Goal: Contribute content: Contribute content

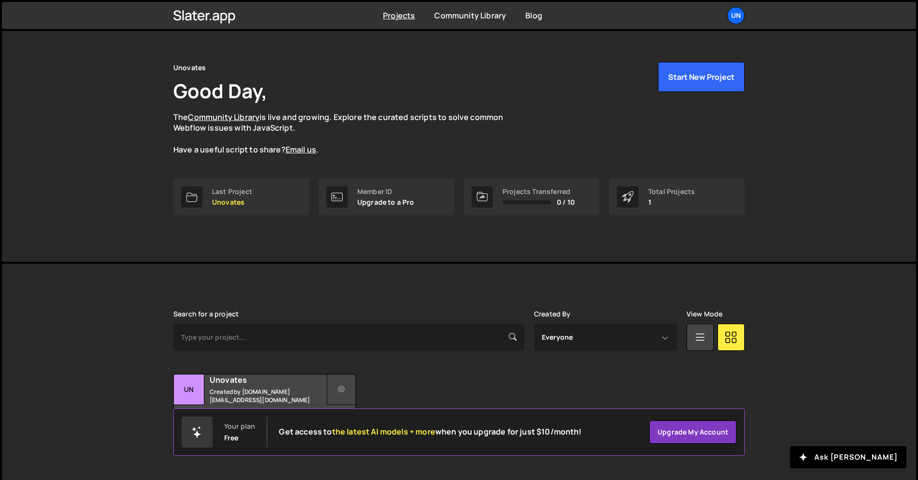
scroll to position [18, 0]
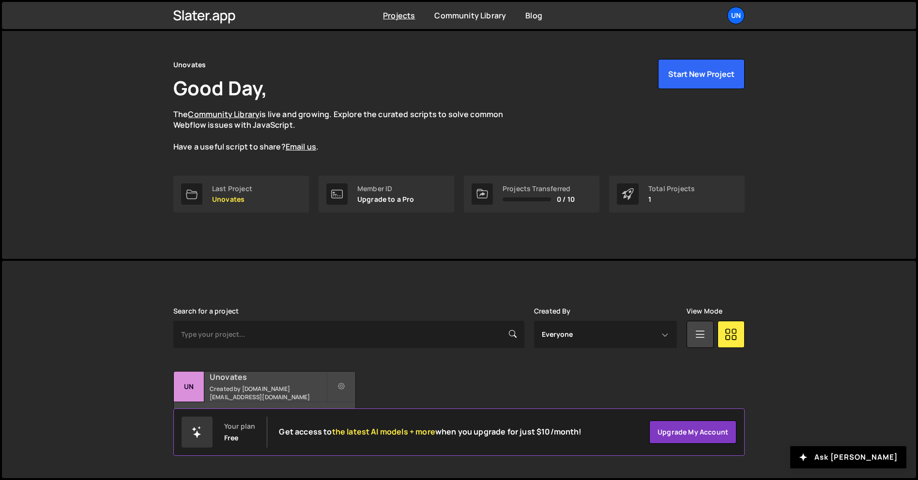
click at [308, 402] on div "16 pages, last updated by 5 days ago" at bounding box center [265, 416] width 182 height 29
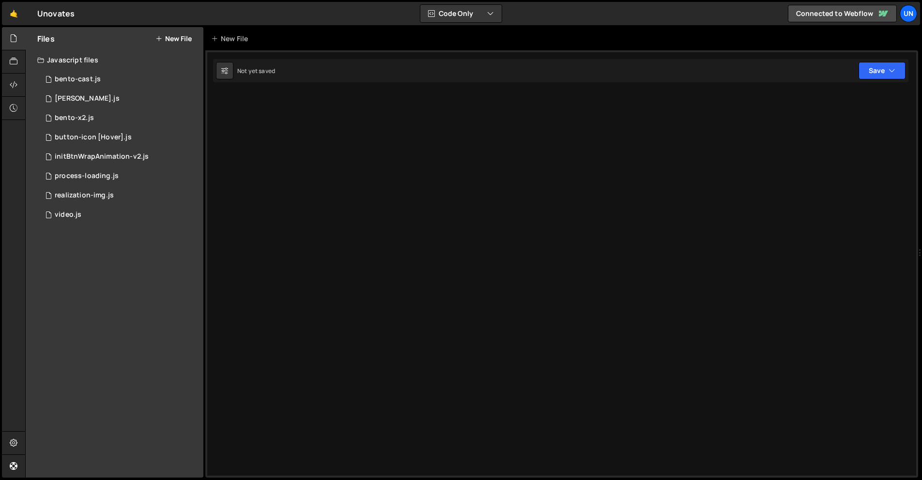
click at [175, 35] on button "New File" at bounding box center [173, 39] width 36 height 8
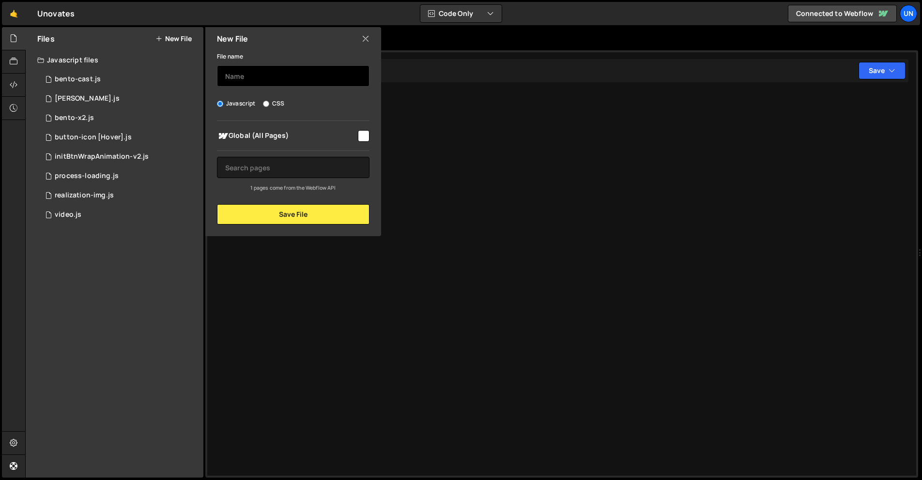
click at [237, 75] on input "text" at bounding box center [293, 75] width 153 height 21
type input "price-text-dev"
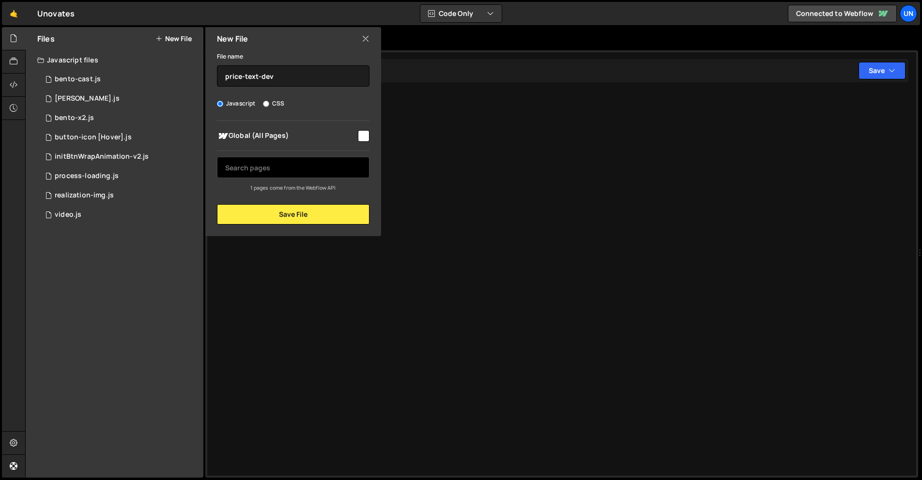
drag, startPoint x: 368, startPoint y: 134, endPoint x: 355, endPoint y: 176, distance: 43.5
click at [368, 134] on input "checkbox" at bounding box center [364, 136] width 12 height 12
checkbox input "true"
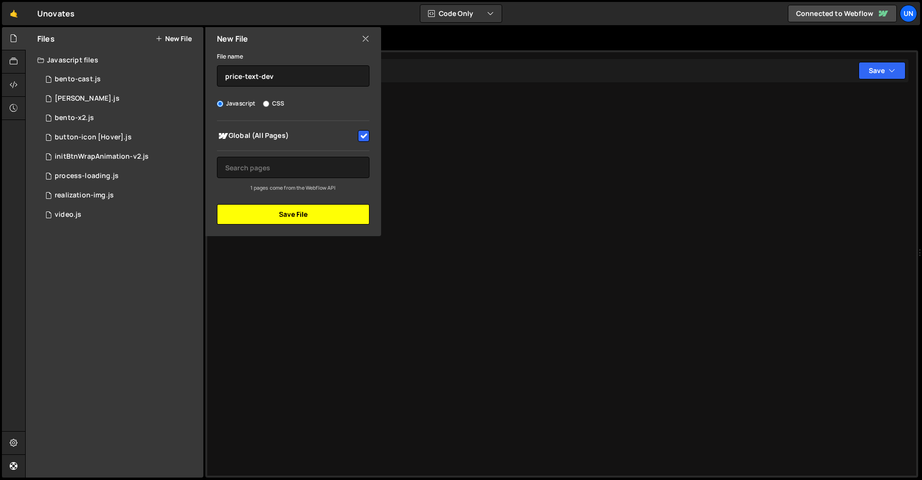
click at [342, 211] on button "Save File" at bounding box center [293, 214] width 153 height 20
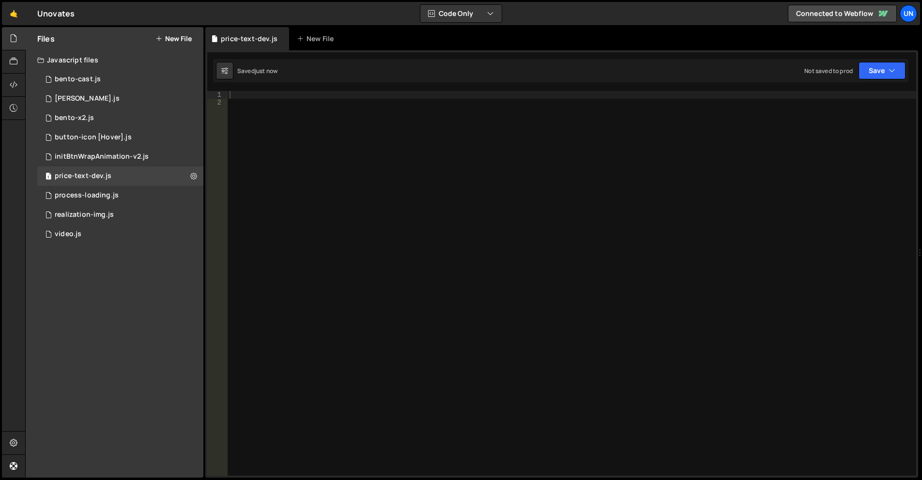
click at [358, 163] on div at bounding box center [572, 291] width 689 height 400
paste textarea "});"
type textarea "});"
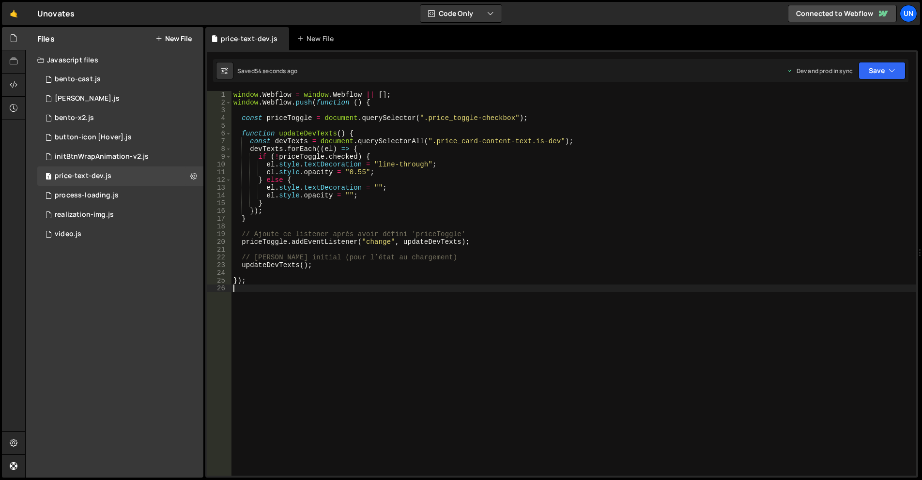
click at [399, 228] on div "window . Webflow = window . Webflow || [ ] ; window . Webflow . push ( function…" at bounding box center [573, 291] width 685 height 400
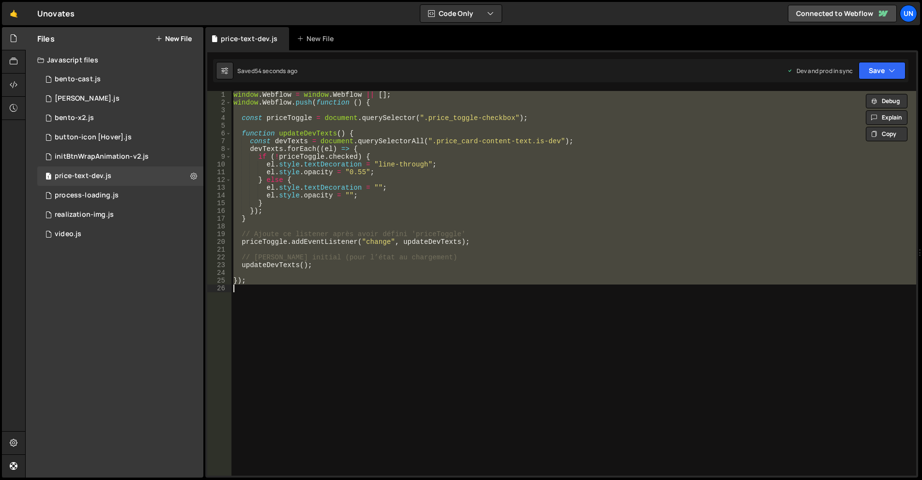
type textarea "// });"
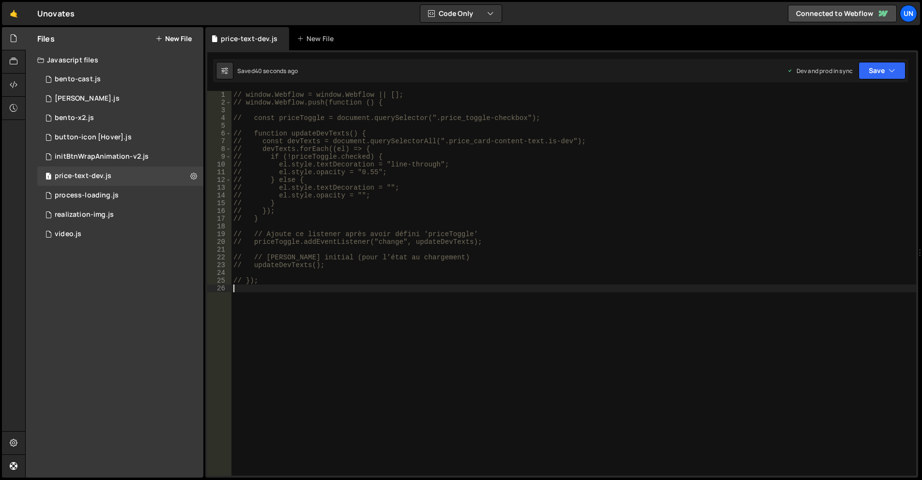
click at [414, 179] on div "// window.Webflow = window.Webflow || []; // window.Webflow.push(function () { …" at bounding box center [573, 291] width 685 height 400
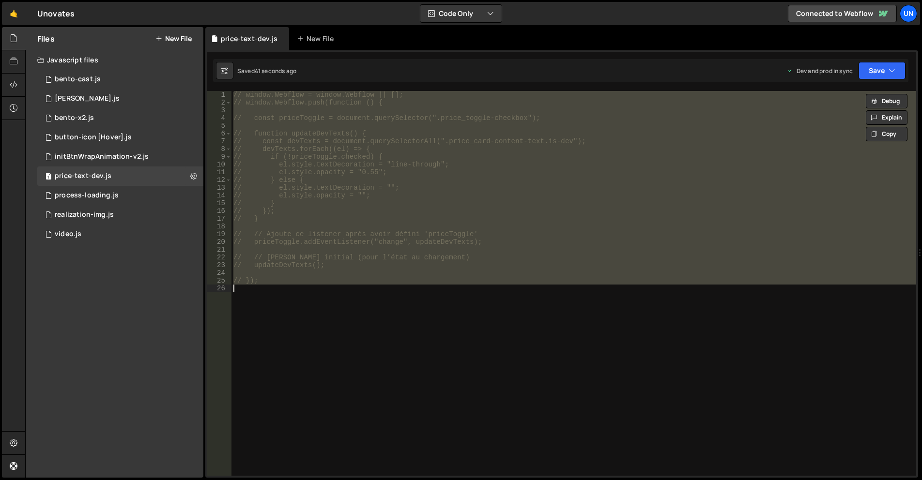
type textarea "});"
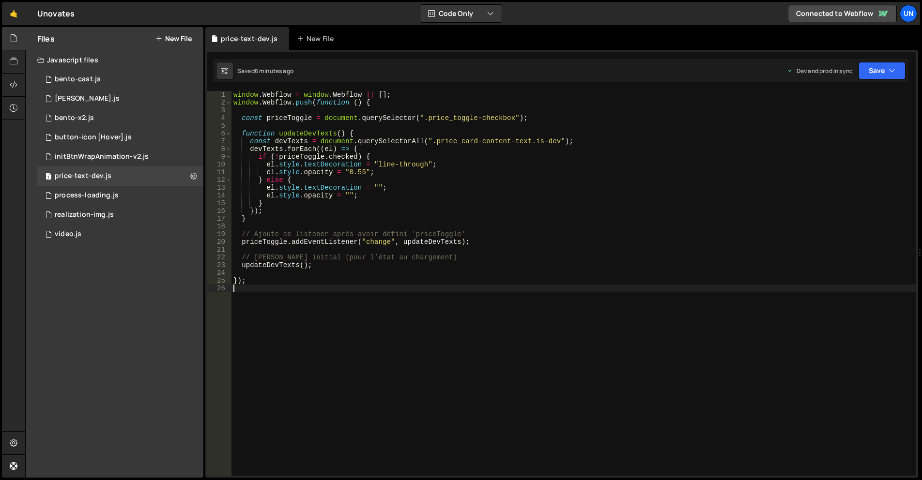
click at [178, 33] on div "Files New File" at bounding box center [115, 38] width 178 height 23
click at [180, 37] on button "New File" at bounding box center [173, 39] width 36 height 8
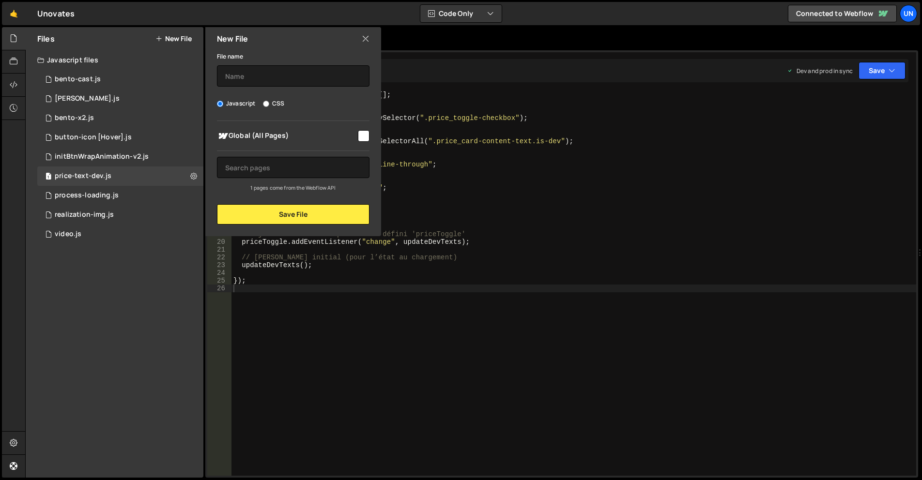
click at [265, 101] on input "CSS" at bounding box center [266, 104] width 6 height 6
radio input "true"
click at [238, 101] on label "Javascript" at bounding box center [236, 104] width 39 height 10
click at [223, 101] on input "Javascript" at bounding box center [220, 104] width 6 height 6
radio input "true"
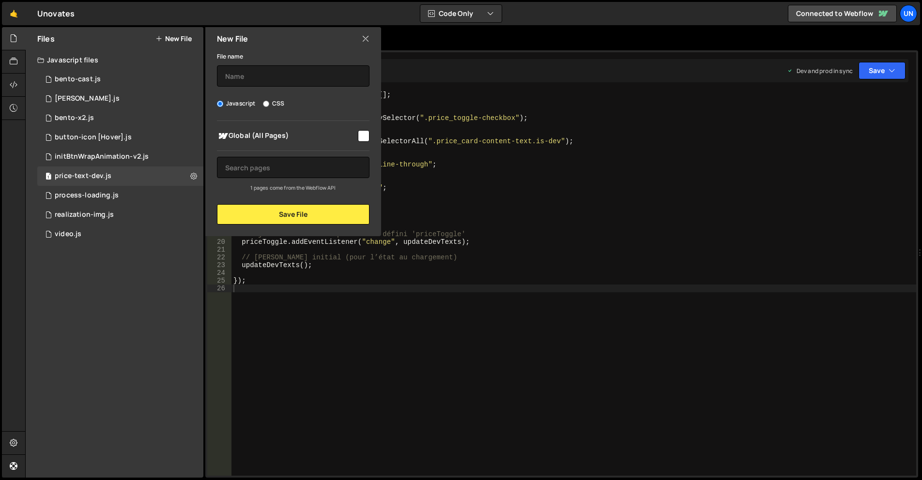
drag, startPoint x: 365, startPoint y: 134, endPoint x: 329, endPoint y: 92, distance: 54.3
click at [365, 133] on input "checkbox" at bounding box center [364, 136] width 12 height 12
checkbox input "true"
click at [303, 71] on input "text" at bounding box center [293, 75] width 153 height 21
type input "che"
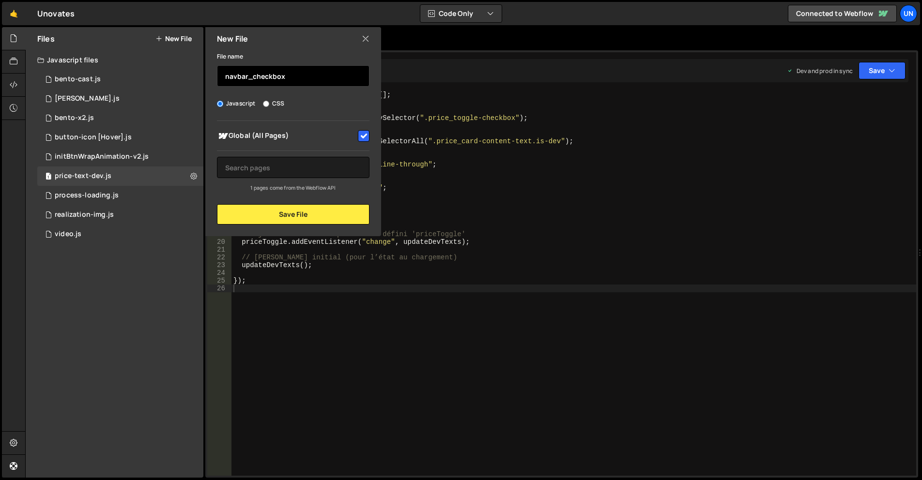
type input "navbar_checkbox"
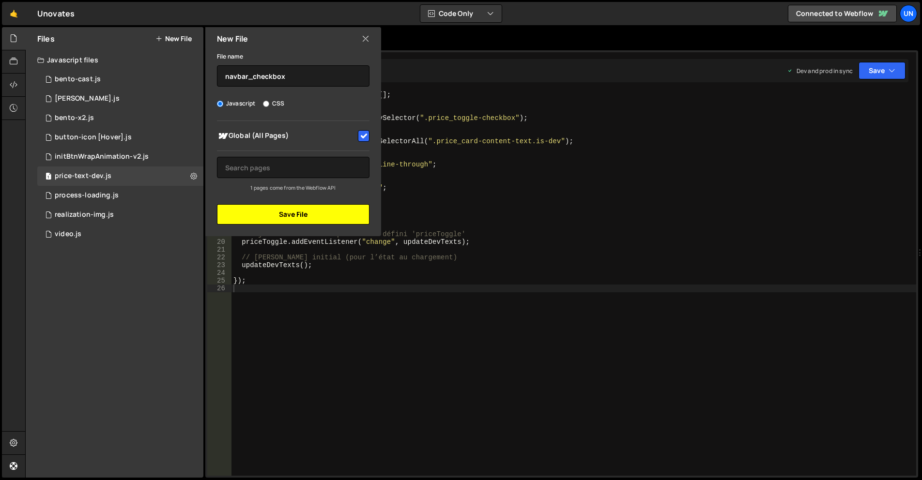
click at [307, 217] on button "Save File" at bounding box center [293, 214] width 153 height 20
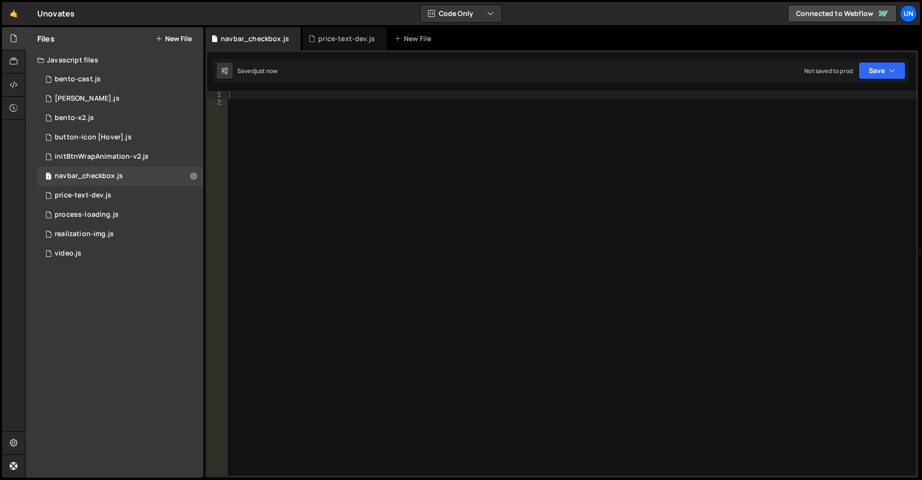
click at [562, 255] on div at bounding box center [571, 291] width 689 height 400
type textarea "/"
type textarea "});"
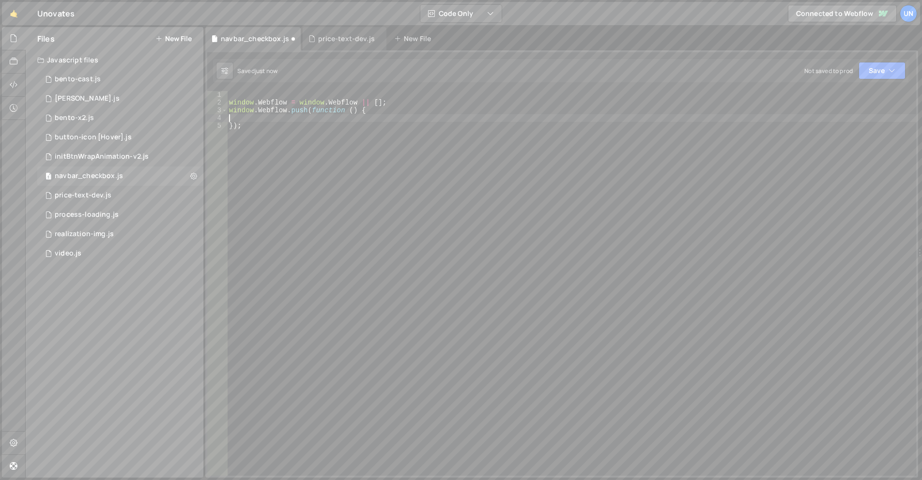
paste textarea "});"
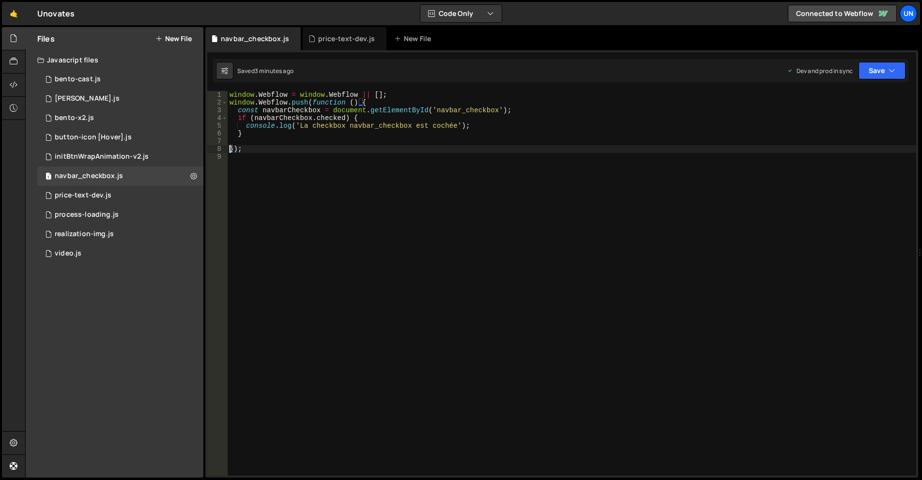
drag, startPoint x: 369, startPoint y: 113, endPoint x: 377, endPoint y: 113, distance: 7.7
click at [369, 113] on div "window . Webflow = window . Webflow || [ ] ; window . Webflow . push ( function…" at bounding box center [572, 291] width 689 height 400
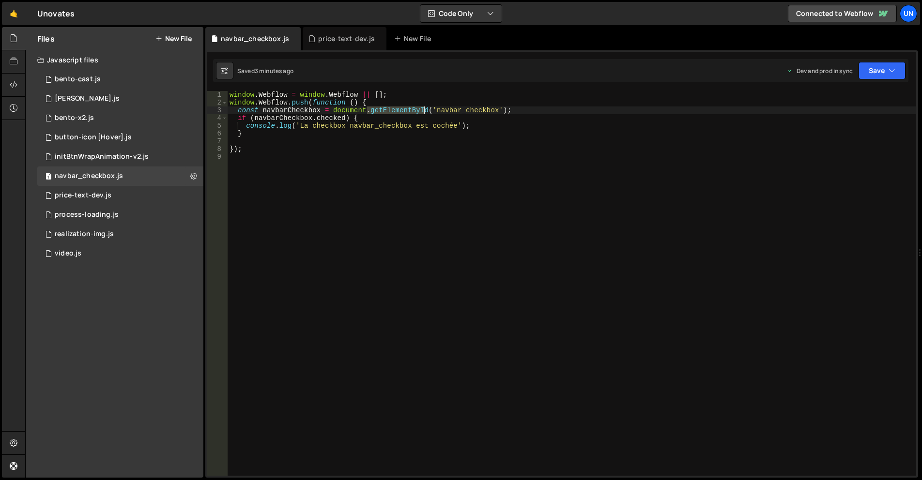
click at [424, 108] on div "window . Webflow = window . Webflow || [ ] ; window . Webflow . push ( function…" at bounding box center [572, 291] width 689 height 400
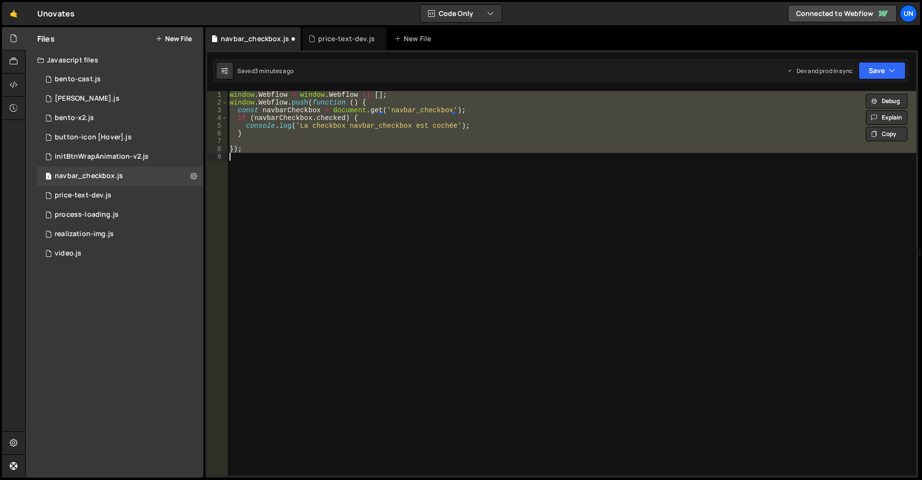
scroll to position [0, 0]
type textarea "});"
click at [571, 223] on div "window . Webflow = window . Webflow || [ ] ; window . Webflow . push ( function…" at bounding box center [572, 283] width 689 height 385
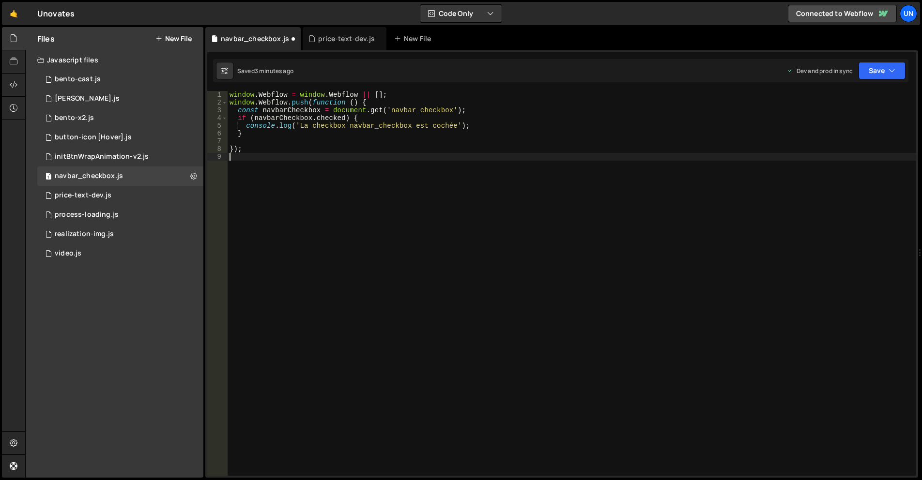
scroll to position [0, 0]
type textarea "});"
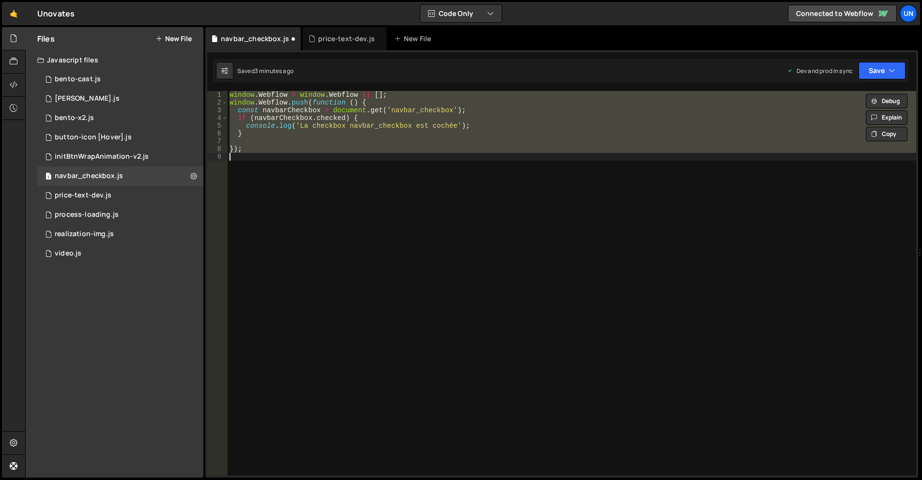
paste textarea
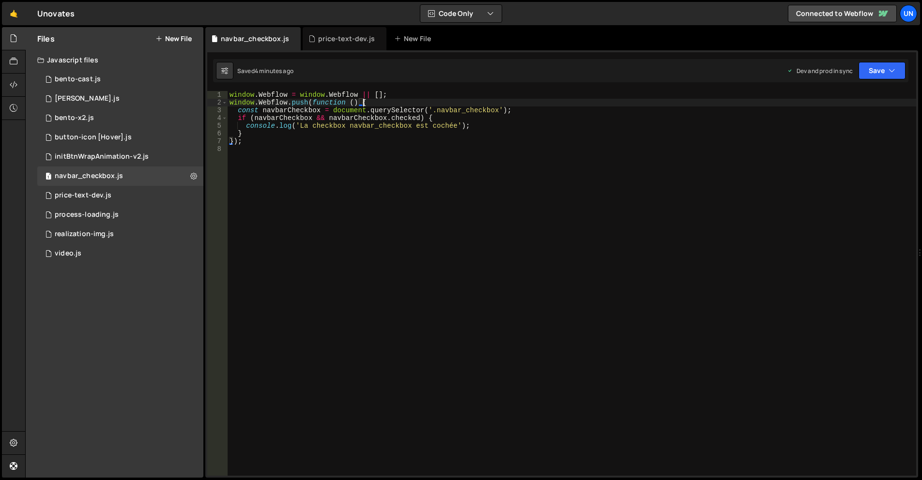
click at [392, 104] on div "window . Webflow = window . Webflow || [ ] ; window . Webflow . push ( function…" at bounding box center [572, 291] width 689 height 400
type textarea "window.Webflow.push(function () {"
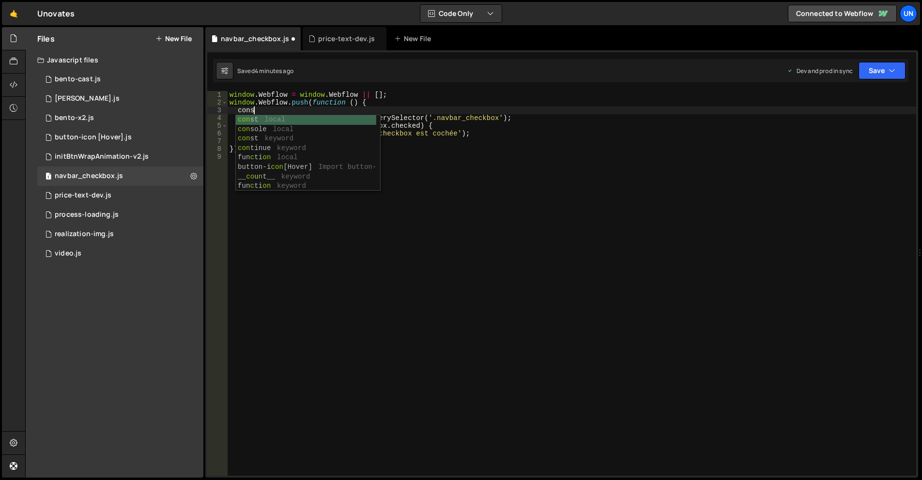
scroll to position [0, 1]
click at [497, 129] on div "window . Webflow = window . Webflow || [ ] ; window . Webflow . push ( function…" at bounding box center [572, 291] width 689 height 400
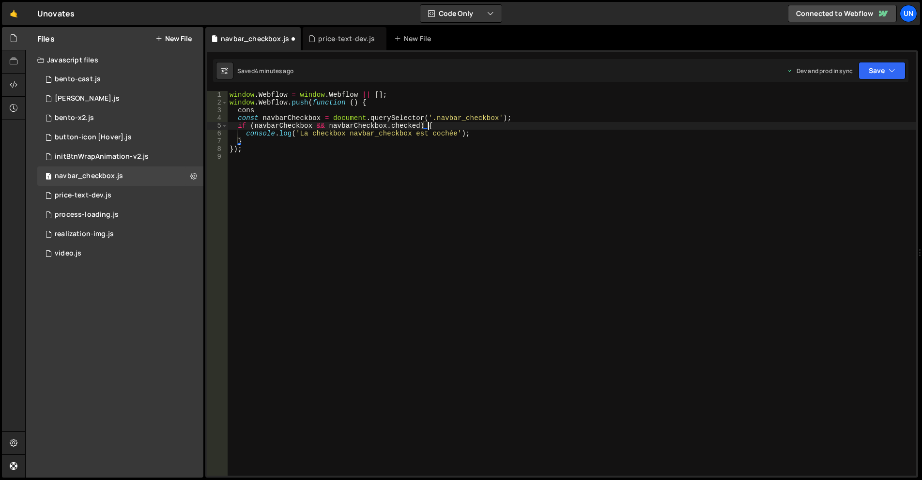
click at [243, 129] on div "window . Webflow = window . Webflow || [ ] ; window . Webflow . push ( function…" at bounding box center [572, 291] width 689 height 400
click at [246, 131] on div "window . Webflow = window . Webflow || [ ] ; window . Webflow . push ( function…" at bounding box center [572, 291] width 689 height 400
click at [469, 131] on div "window . Webflow = window . Webflow || [ ] ; window . Webflow . push ( function…" at bounding box center [572, 291] width 689 height 400
click at [362, 110] on div "window . Webflow = window . Webflow || [ ] ; window . Webflow . push ( function…" at bounding box center [572, 291] width 689 height 400
type textarea "cons"
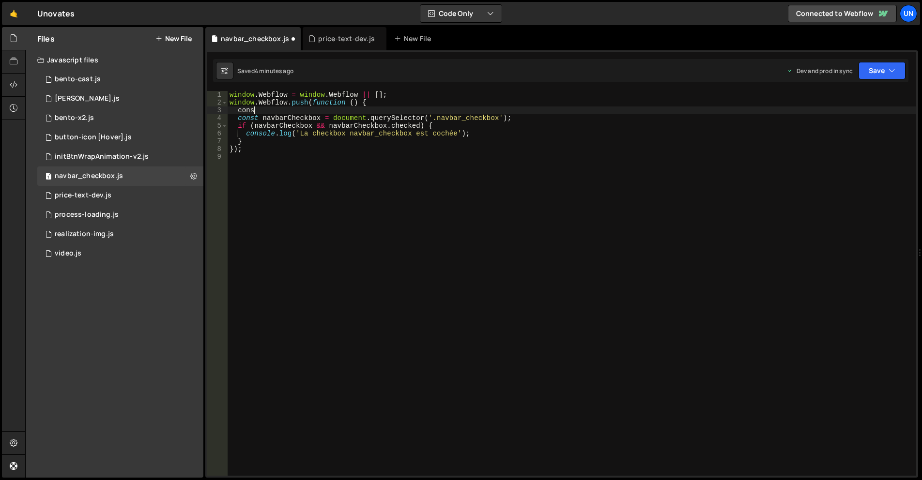
scroll to position [0, 0]
paste textarea "console.log('La checkbox navbar_checkbox est cochée');"
drag, startPoint x: 334, startPoint y: 108, endPoint x: 448, endPoint y: 107, distance: 113.8
click at [448, 107] on div "window . Webflow = window . Webflow || [ ] ; window . Webflow . push ( function…" at bounding box center [572, 291] width 689 height 400
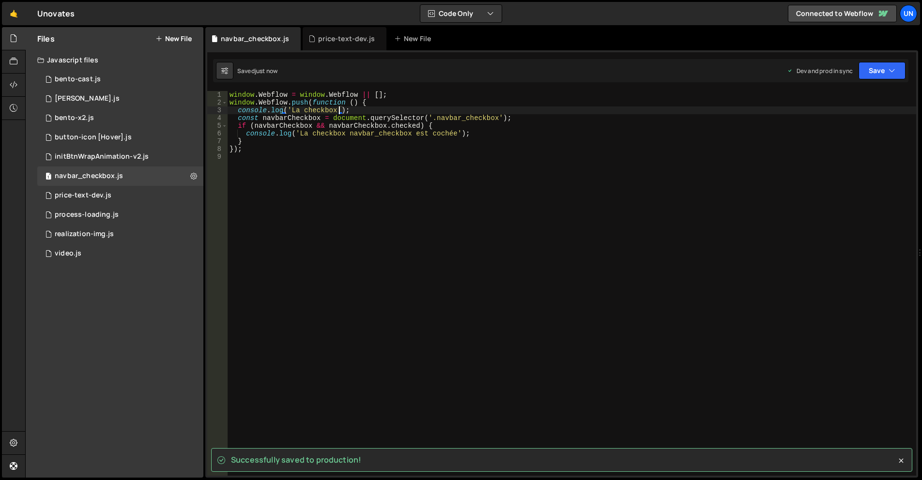
type textarea "console.log('La checkbox');"
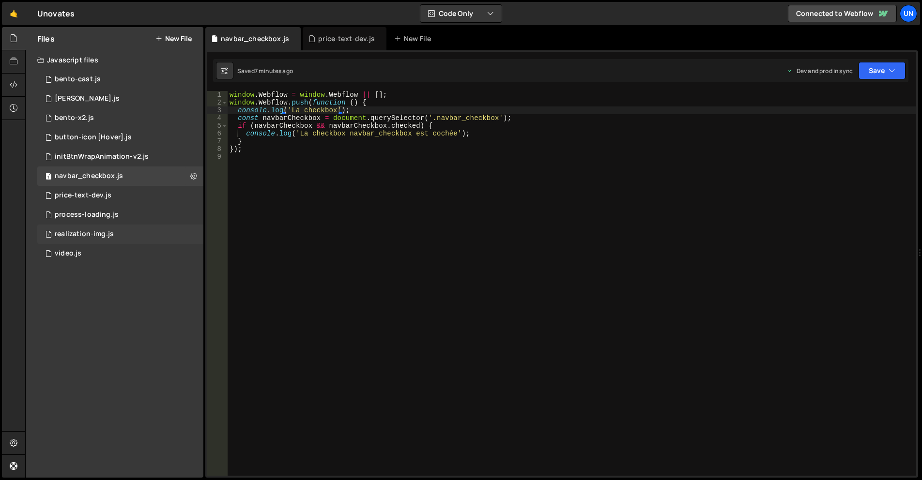
click at [97, 243] on div "1 realization-img.js 0" at bounding box center [120, 234] width 166 height 19
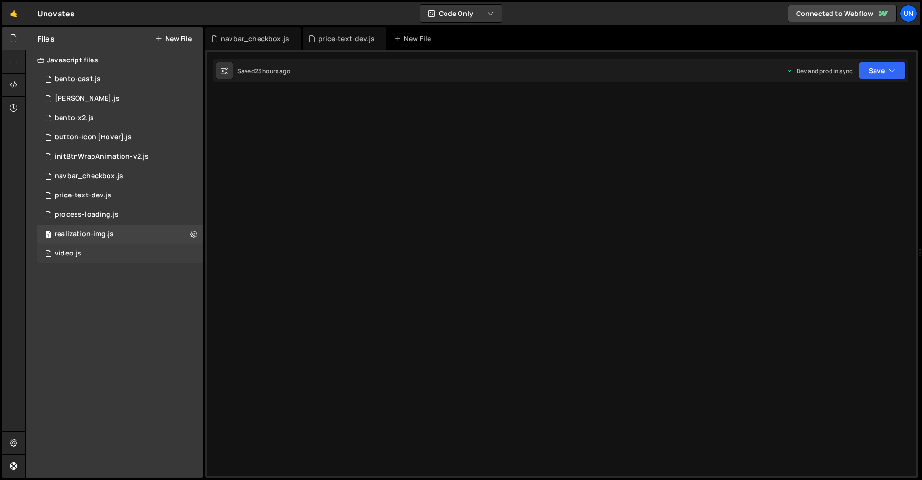
click at [91, 256] on div "1 video.js 0" at bounding box center [120, 253] width 166 height 19
click at [144, 231] on div "1 realization-img.js 0" at bounding box center [120, 234] width 166 height 19
click at [140, 214] on div "1 process-loading.js 0" at bounding box center [120, 214] width 166 height 19
click at [144, 199] on div "1 price-text-dev.js 0" at bounding box center [120, 195] width 166 height 19
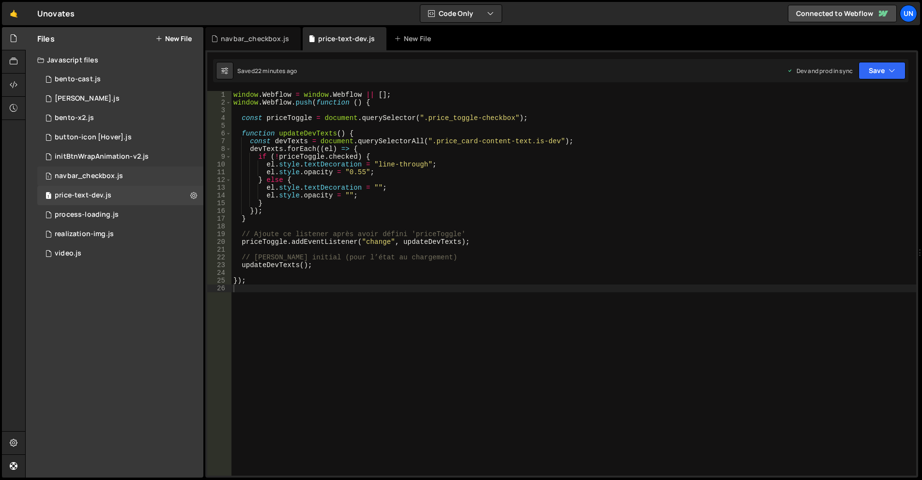
click at [143, 180] on div "1 navbar_checkbox.js 0" at bounding box center [120, 176] width 166 height 19
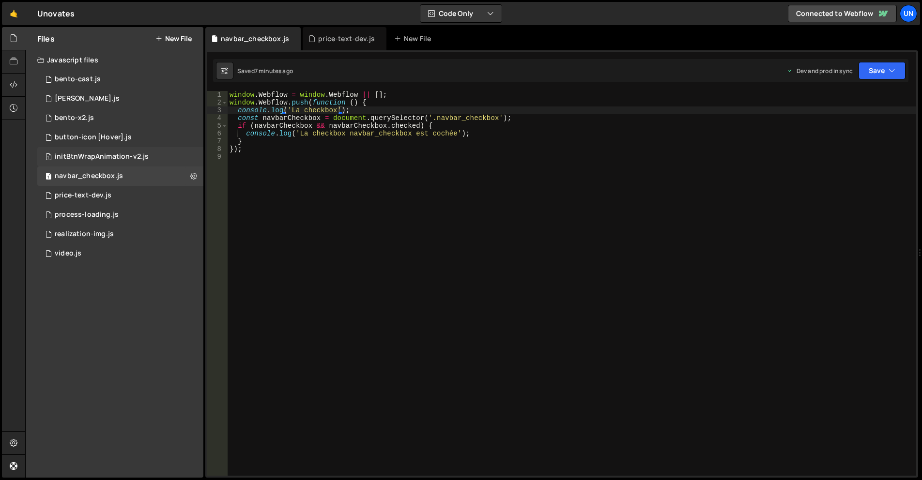
click at [147, 160] on div "1 initBtnWrapAnimation-v2.js 0" at bounding box center [120, 156] width 166 height 19
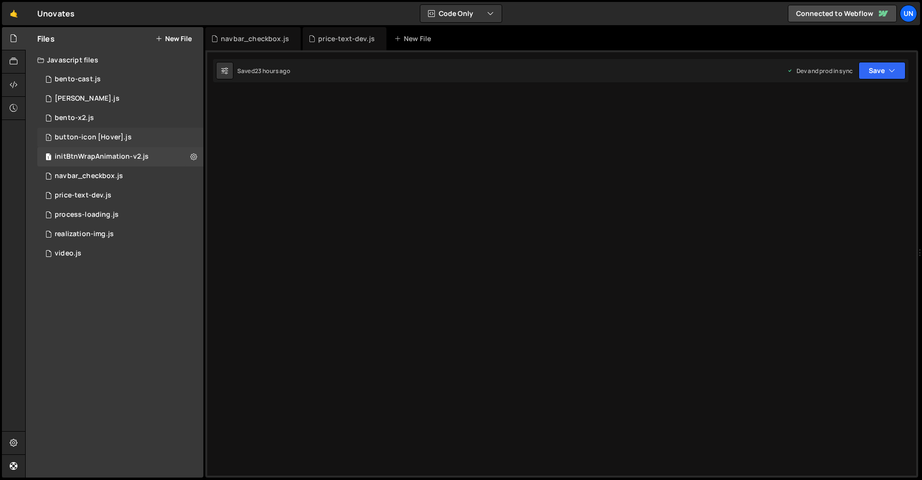
click at [151, 142] on div "1 button-icon [Hover].js 0" at bounding box center [120, 137] width 166 height 19
click at [151, 126] on div "1 bento-x2.js 0" at bounding box center [120, 117] width 166 height 19
click at [118, 248] on div "1 video.js 0" at bounding box center [120, 253] width 166 height 19
click at [340, 162] on div "1 2 3 4 5 6 7 8 9 10 11 12 13 14 15 16 17 18 19 20 21 22 23 24 25 26 window . W…" at bounding box center [561, 264] width 713 height 428
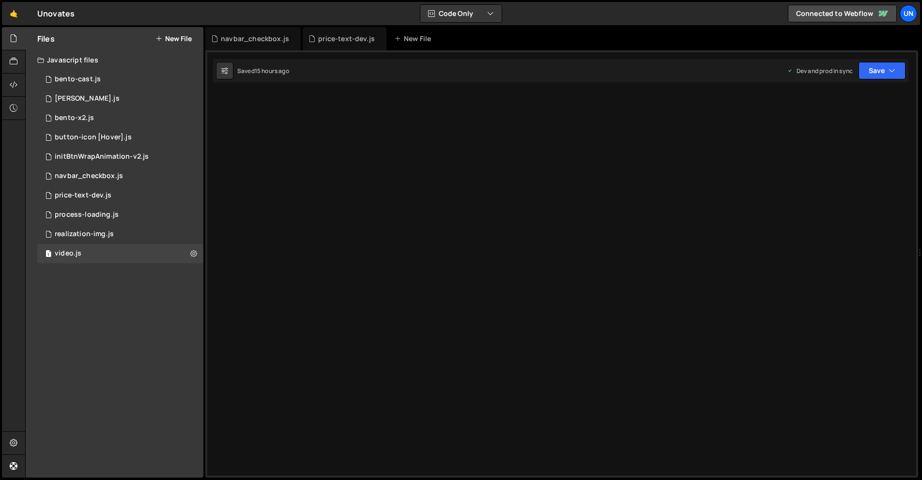
click at [340, 162] on div "1 2 3 4 5 6 7 8 9 10 11 12 13 14 15 16 17 18 19 20 21 22 23 24 25 26 window . W…" at bounding box center [561, 264] width 713 height 428
drag, startPoint x: 482, startPoint y: 126, endPoint x: 479, endPoint y: 132, distance: 6.5
click at [479, 132] on div "1 2 3 4 5 6 7 8 9 10 11 12 13 14 15 16 17 18 19 20 21 22 23 24 25 26 window . W…" at bounding box center [561, 264] width 713 height 428
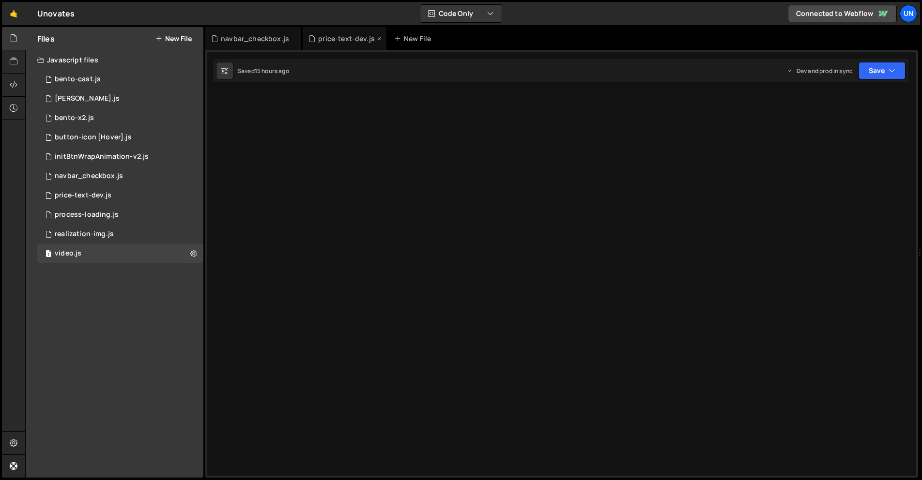
click at [344, 46] on div "price-text-dev.js" at bounding box center [345, 38] width 84 height 23
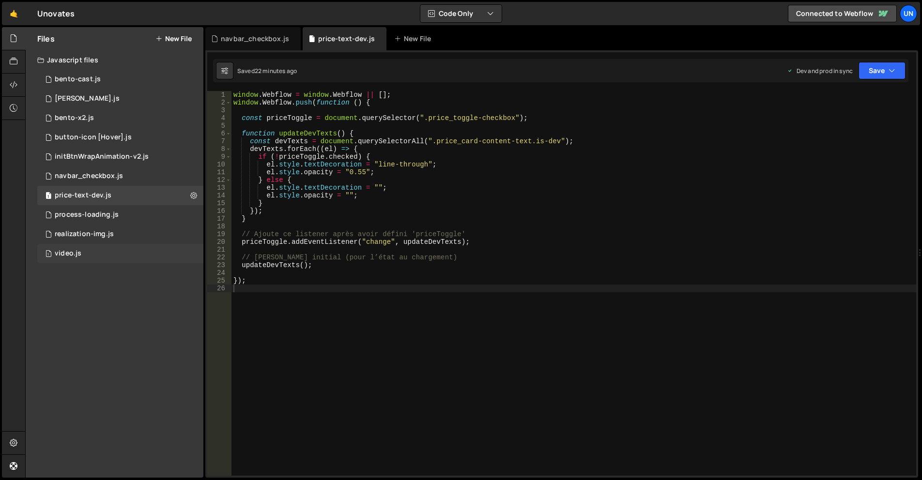
click at [93, 247] on div "1 video.js 0" at bounding box center [120, 253] width 166 height 19
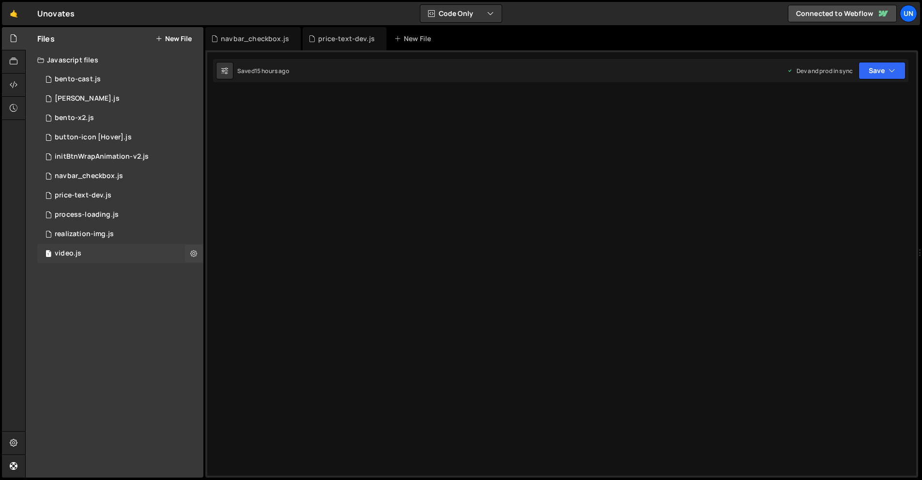
click at [93, 247] on div "1 video.js 0" at bounding box center [120, 253] width 166 height 19
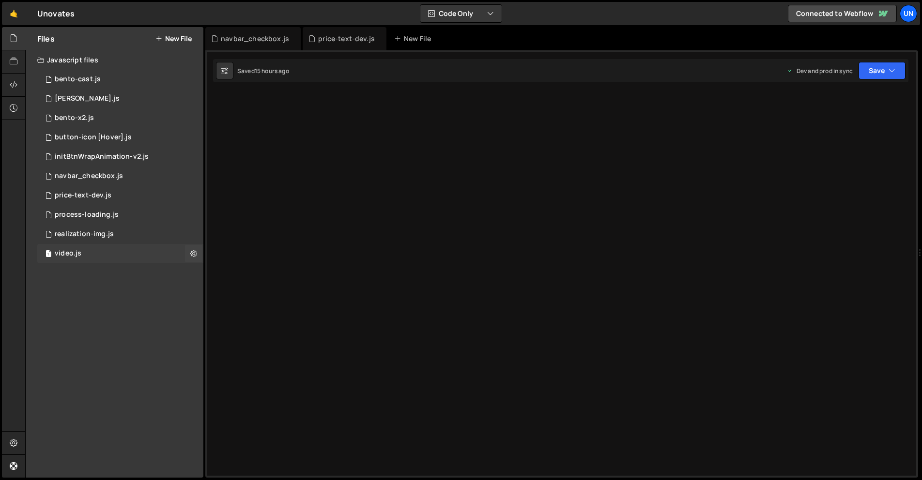
click at [93, 247] on div "1 video.js 0" at bounding box center [120, 253] width 166 height 19
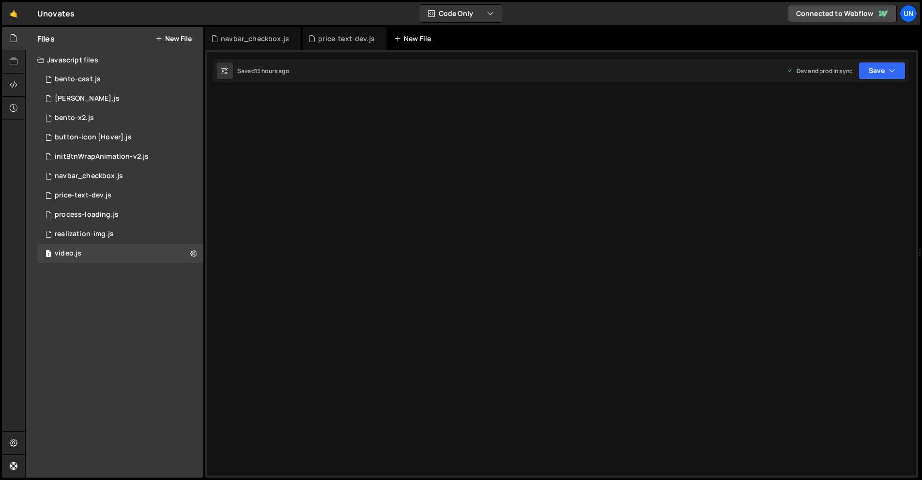
click at [412, 29] on div "New File" at bounding box center [417, 38] width 58 height 23
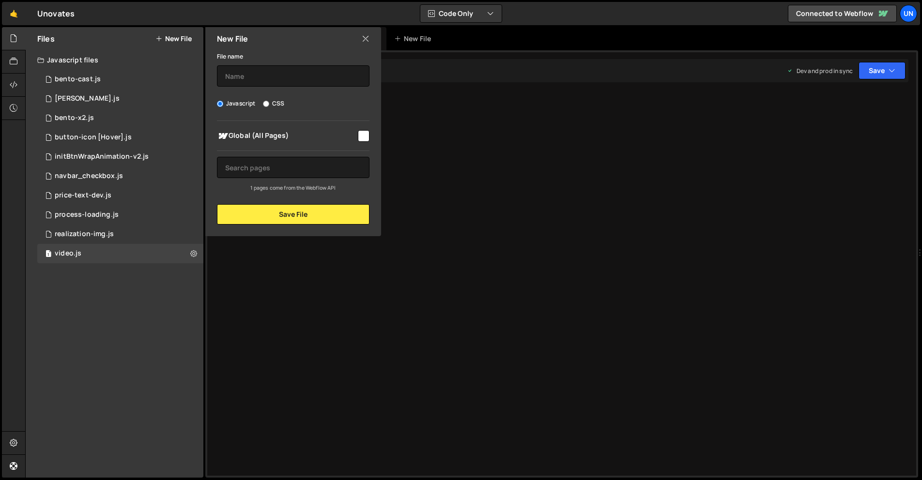
click at [366, 37] on icon at bounding box center [366, 38] width 8 height 11
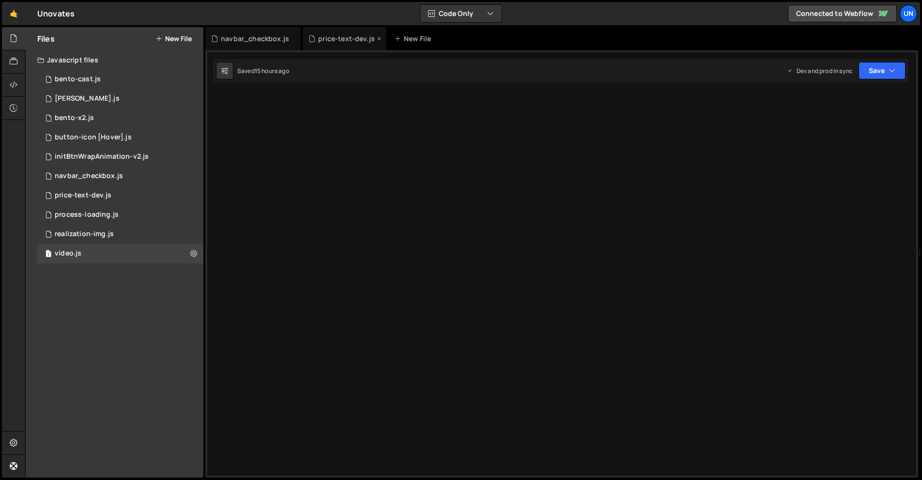
click at [347, 36] on div "price-text-dev.js" at bounding box center [346, 39] width 57 height 10
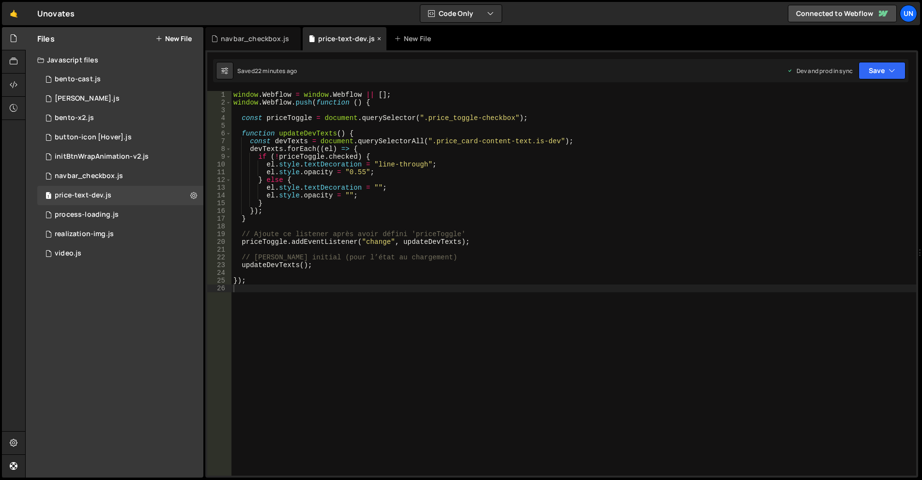
click at [376, 38] on icon at bounding box center [379, 39] width 7 height 10
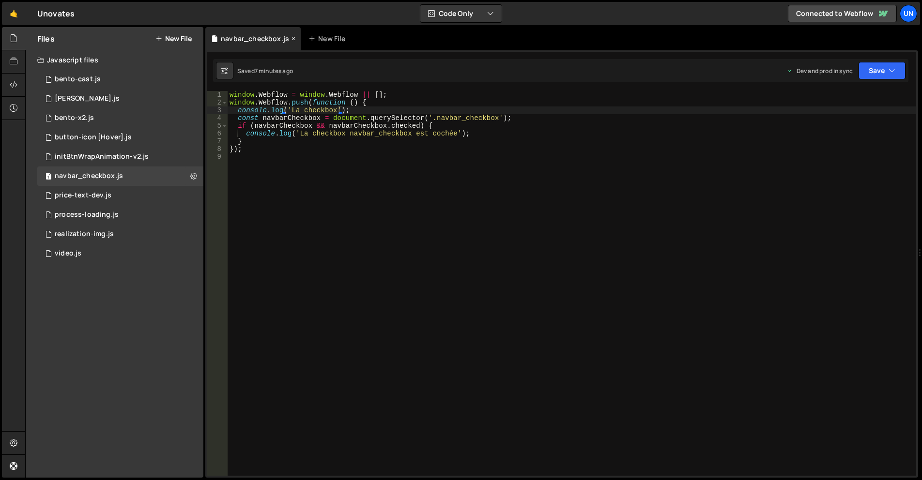
click at [290, 38] on icon at bounding box center [293, 39] width 7 height 10
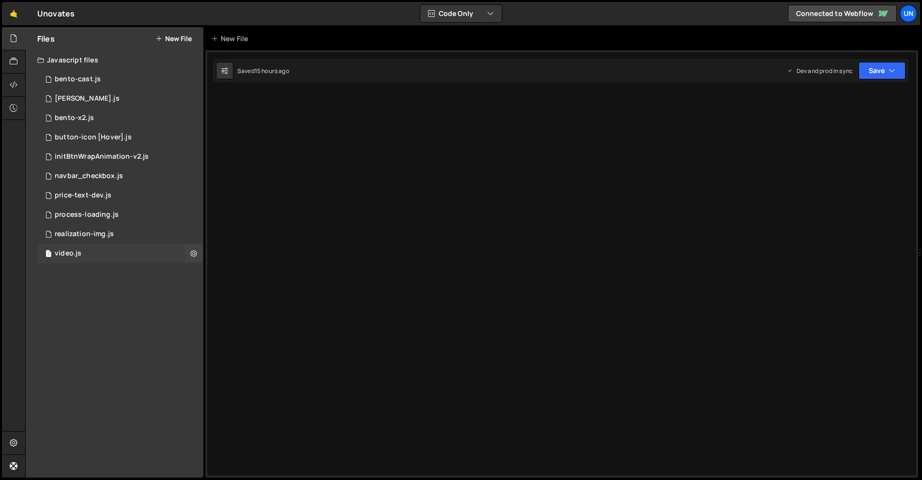
click at [86, 255] on div "1 video.js 0" at bounding box center [120, 253] width 166 height 19
click at [87, 254] on div "1 video.js 0" at bounding box center [120, 253] width 166 height 19
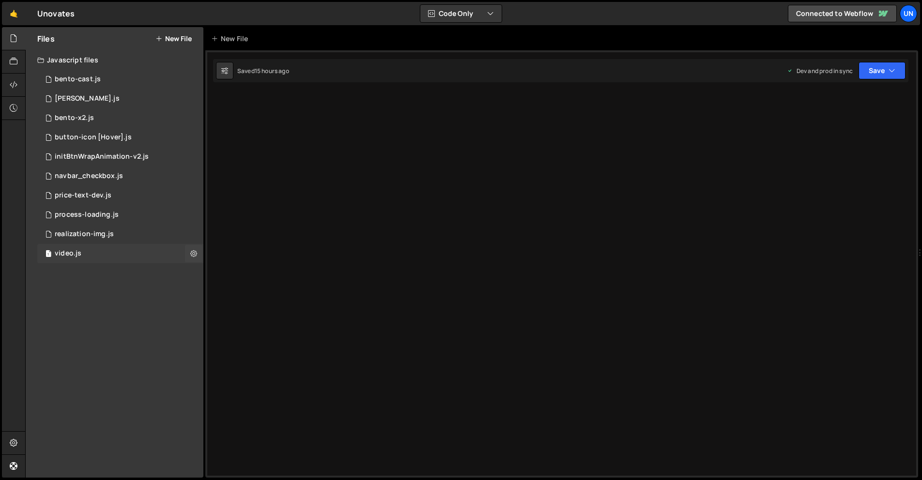
click at [87, 254] on div "1 video.js 0" at bounding box center [120, 253] width 166 height 19
click at [190, 259] on button at bounding box center [193, 253] width 17 height 17
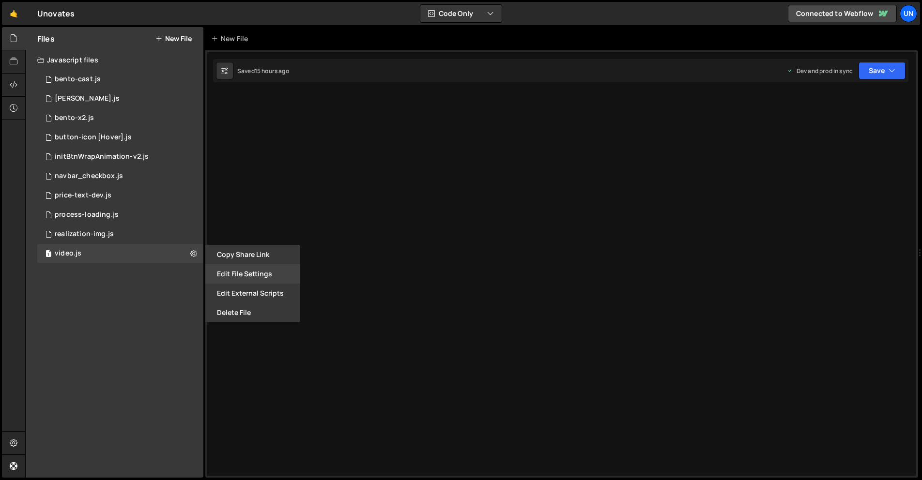
click at [249, 277] on button "Edit File Settings" at bounding box center [252, 273] width 95 height 19
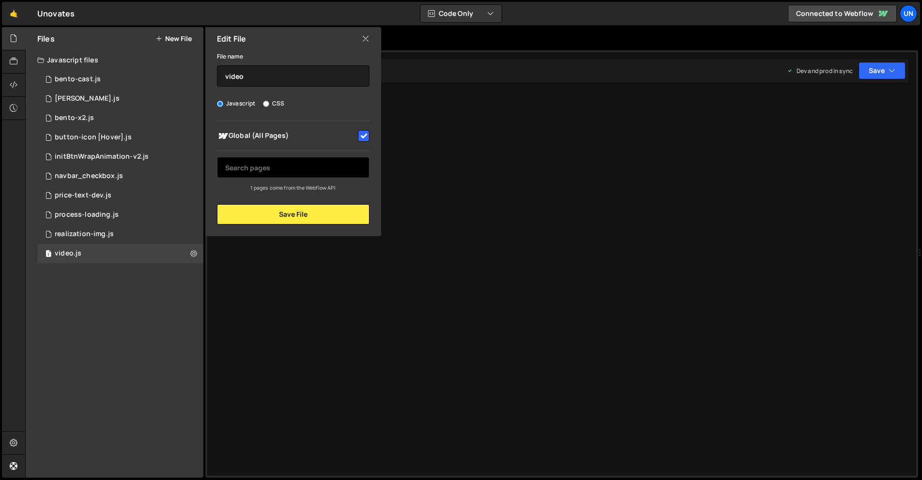
click at [298, 163] on input "text" at bounding box center [293, 167] width 153 height 21
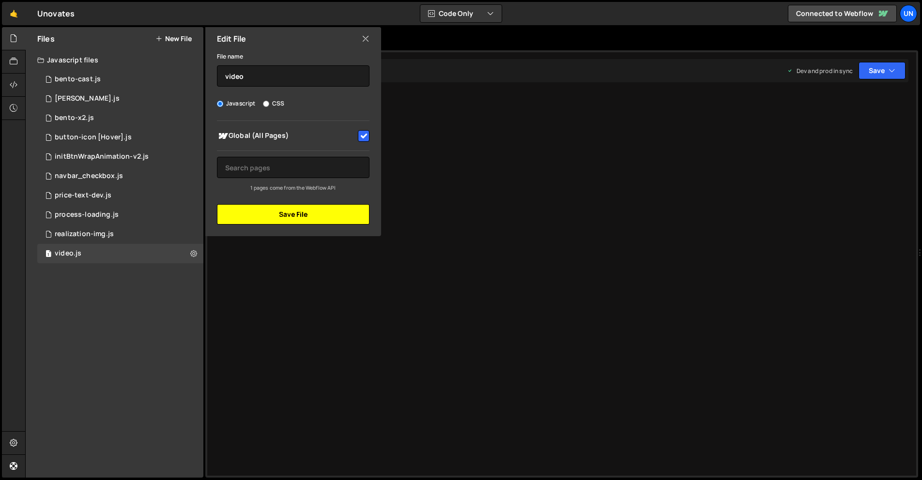
click at [300, 206] on button "Save File" at bounding box center [293, 214] width 153 height 20
click at [299, 209] on button "Save File" at bounding box center [293, 214] width 153 height 20
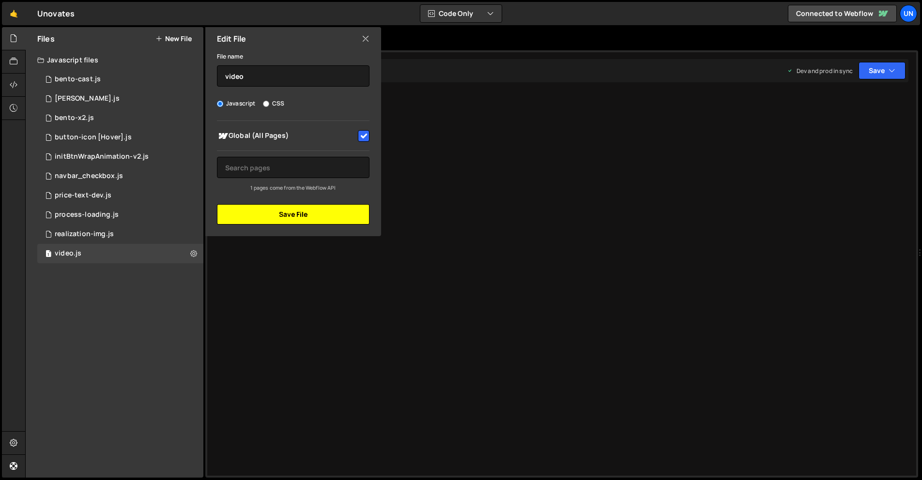
click at [299, 211] on button "Save File" at bounding box center [293, 214] width 153 height 20
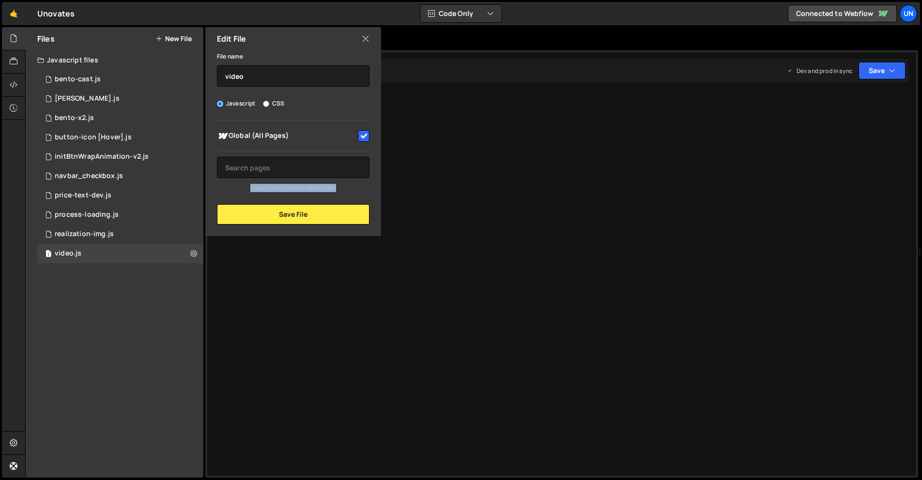
drag, startPoint x: 245, startPoint y: 185, endPoint x: 339, endPoint y: 188, distance: 94.0
click at [339, 188] on div "1 pages come from the Webflow API" at bounding box center [293, 188] width 153 height 8
click at [268, 102] on input "CSS" at bounding box center [266, 104] width 6 height 6
radio input "true"
click at [230, 99] on label "Javascript" at bounding box center [236, 104] width 39 height 10
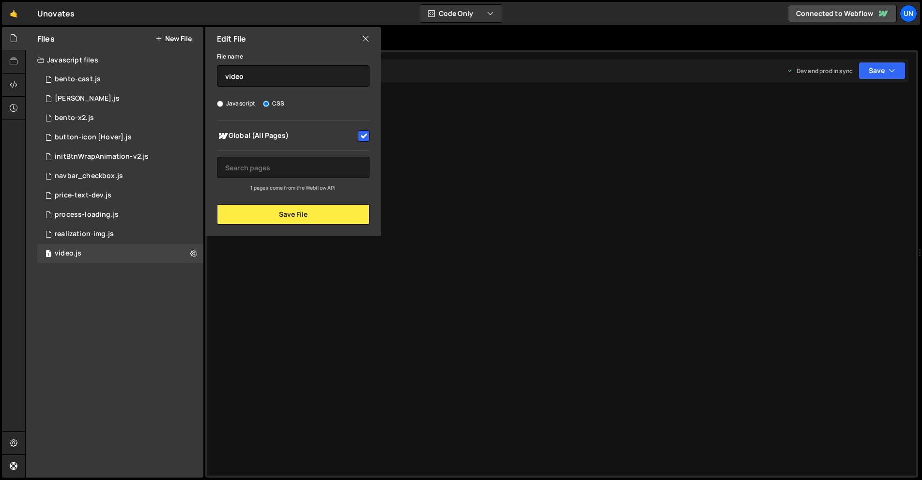
click at [223, 101] on input "Javascript" at bounding box center [220, 104] width 6 height 6
radio input "true"
click at [339, 218] on button "Save File" at bounding box center [293, 214] width 153 height 20
drag, startPoint x: 370, startPoint y: 39, endPoint x: 354, endPoint y: 53, distance: 21.6
click at [367, 42] on div "Edit File" at bounding box center [293, 38] width 176 height 23
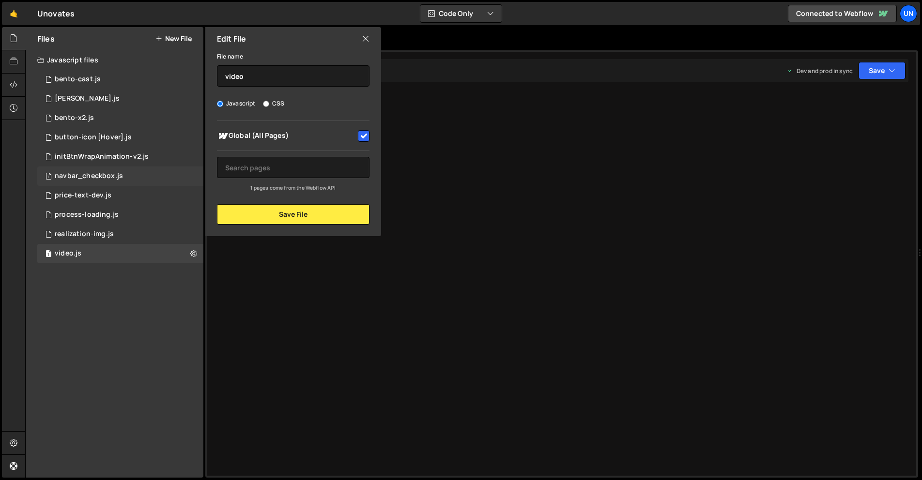
click at [115, 167] on div "1 navbar_checkbox.js 0" at bounding box center [120, 176] width 166 height 19
checkbox input "false"
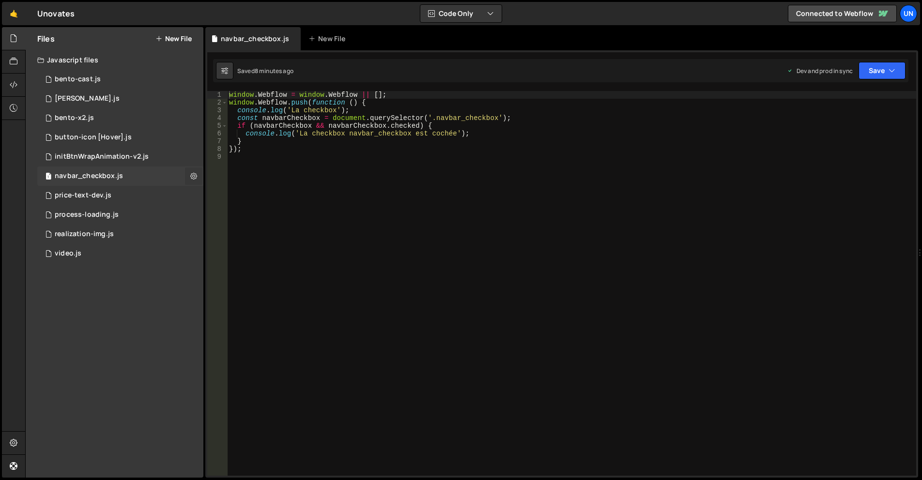
click at [192, 170] on button at bounding box center [193, 176] width 17 height 17
type input "navbar_checkbox"
radio input "true"
checkbox input "true"
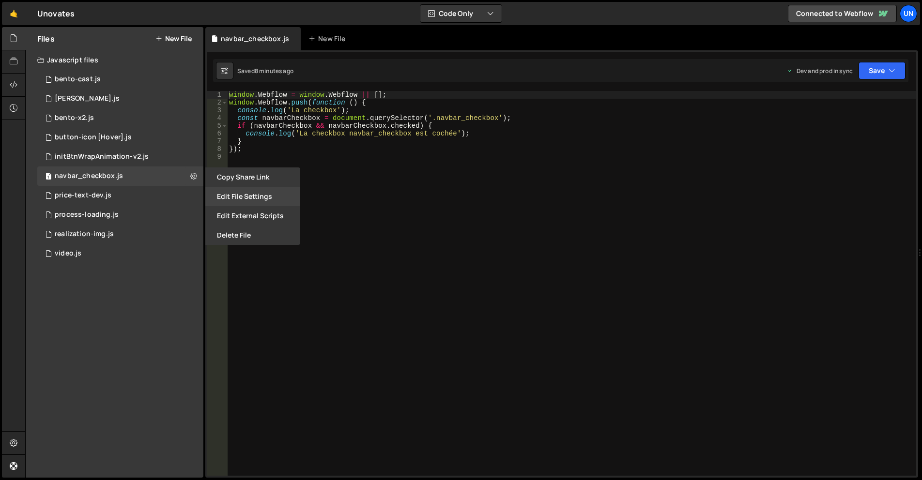
click at [235, 199] on button "Edit File Settings" at bounding box center [252, 196] width 95 height 19
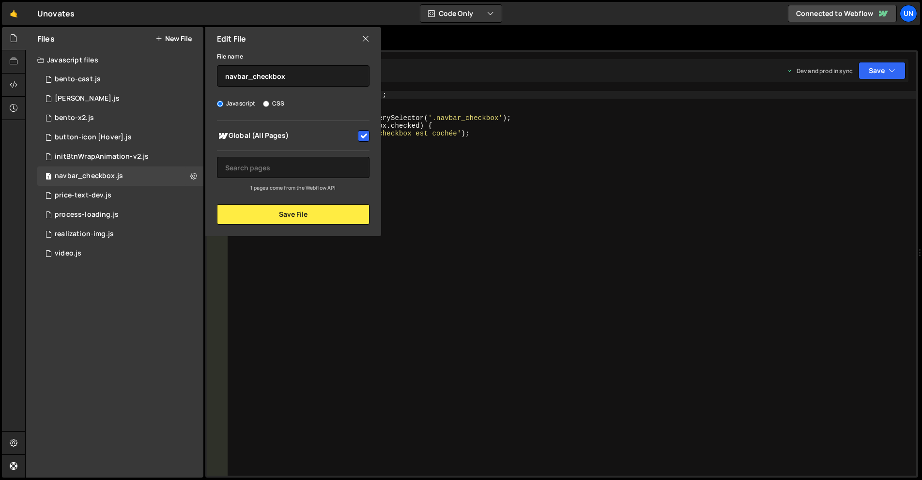
click at [366, 41] on icon at bounding box center [366, 38] width 8 height 11
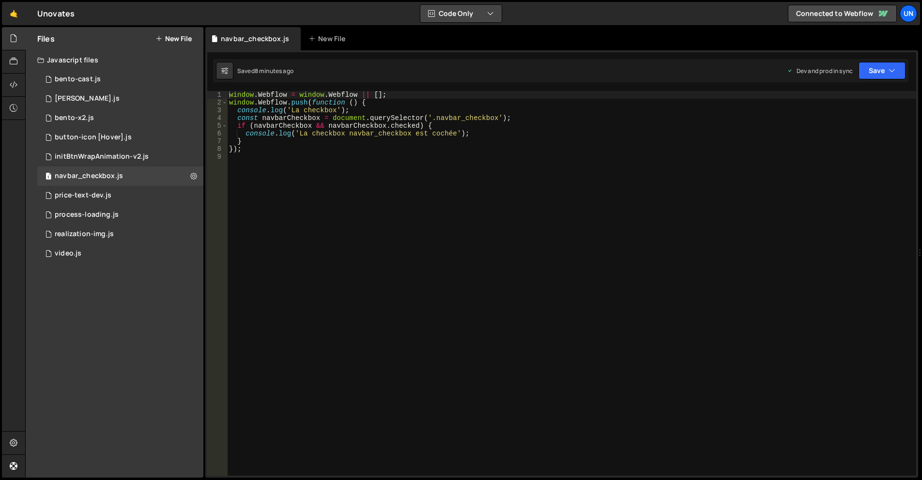
click at [459, 10] on button "Code Only" at bounding box center [460, 13] width 81 height 17
click at [467, 49] on button "Code + Tools" at bounding box center [461, 52] width 81 height 17
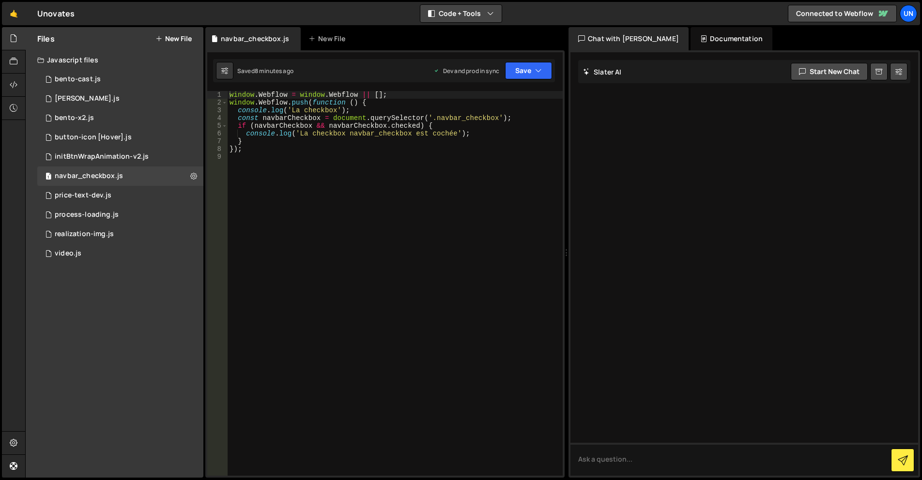
click at [446, 4] on div "🤙 Unovates ⚠️ Code is being edited in another browser Code + Tools Code Only Co…" at bounding box center [461, 13] width 918 height 23
click at [451, 11] on button "Code + Tools" at bounding box center [460, 13] width 81 height 17
click at [459, 24] on div "🤙 Unovates ⚠️ Code is being edited in another browser Code + Tools Code Only Co…" at bounding box center [461, 13] width 918 height 23
drag, startPoint x: 448, startPoint y: 20, endPoint x: 446, endPoint y: 28, distance: 8.5
click at [448, 20] on button "Code + Tools" at bounding box center [460, 13] width 81 height 17
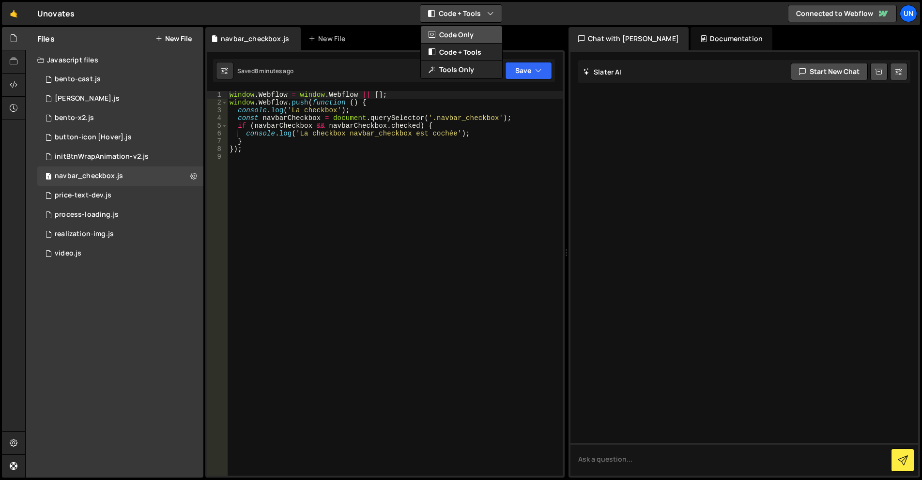
click at [451, 36] on button "Code Only" at bounding box center [461, 34] width 81 height 17
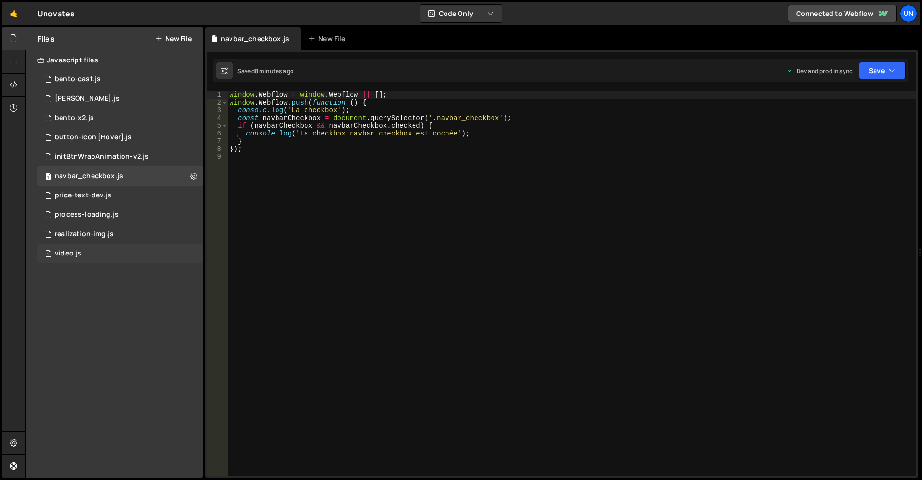
click at [179, 250] on div "1 video.js 0" at bounding box center [120, 253] width 166 height 19
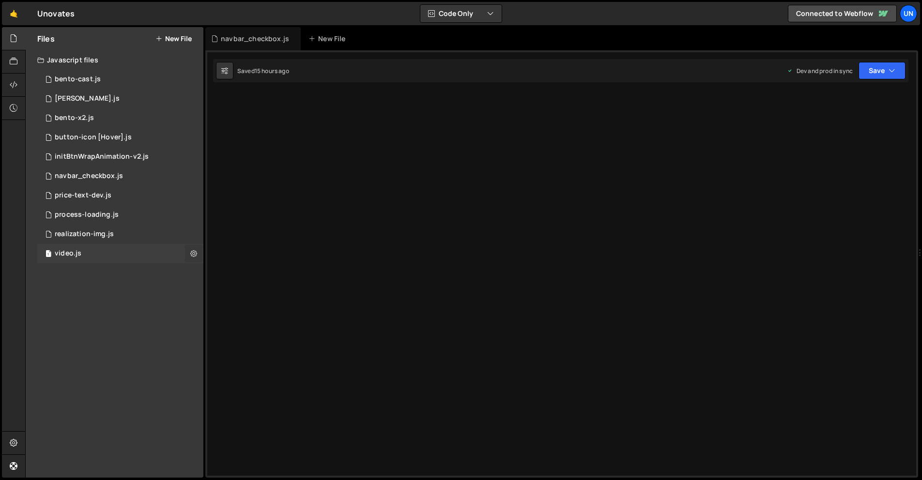
click at [199, 251] on button at bounding box center [193, 253] width 17 height 17
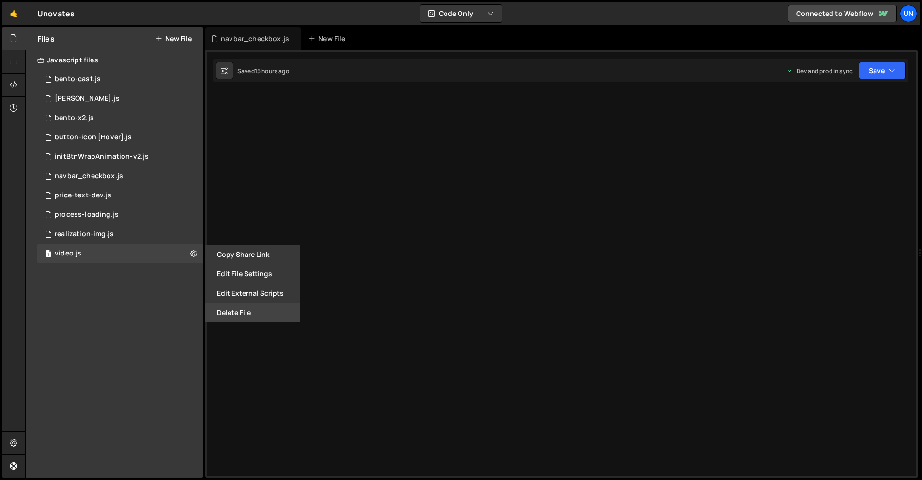
click at [237, 307] on button "Delete File" at bounding box center [252, 312] width 95 height 19
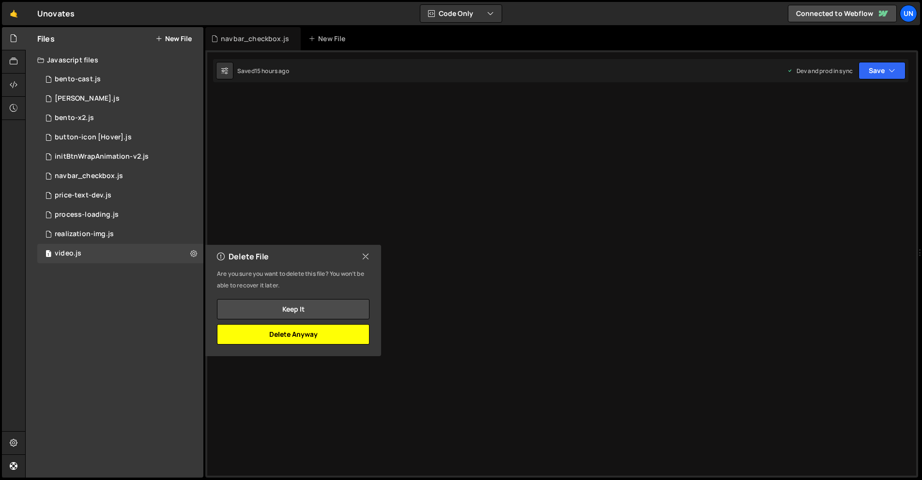
click at [345, 330] on button "Delete Anyway" at bounding box center [293, 334] width 153 height 20
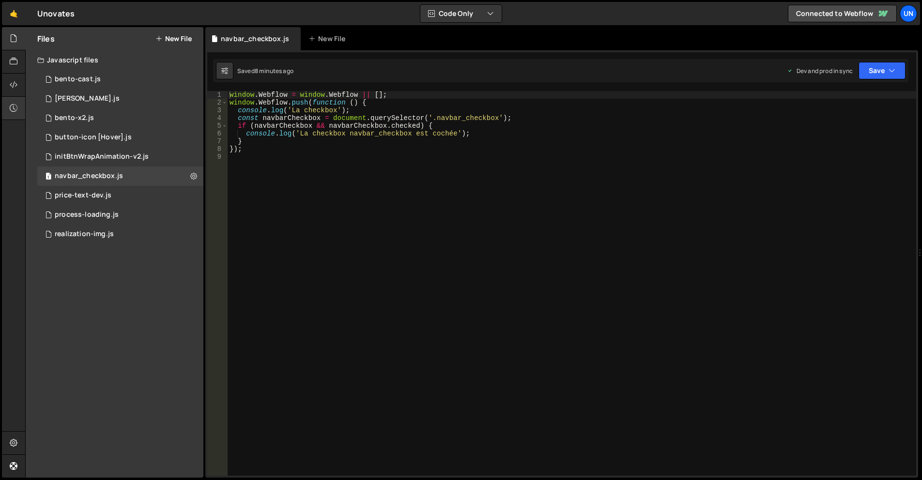
drag, startPoint x: 30, startPoint y: 102, endPoint x: 21, endPoint y: 103, distance: 8.7
click at [26, 102] on div "1 bento-cast.js 0 1 bento-seo.js 0 1 bento-x2.js 0 1 button-icon [Hover].js 1 1…" at bounding box center [115, 157] width 178 height 174
click at [15, 103] on icon at bounding box center [14, 108] width 8 height 11
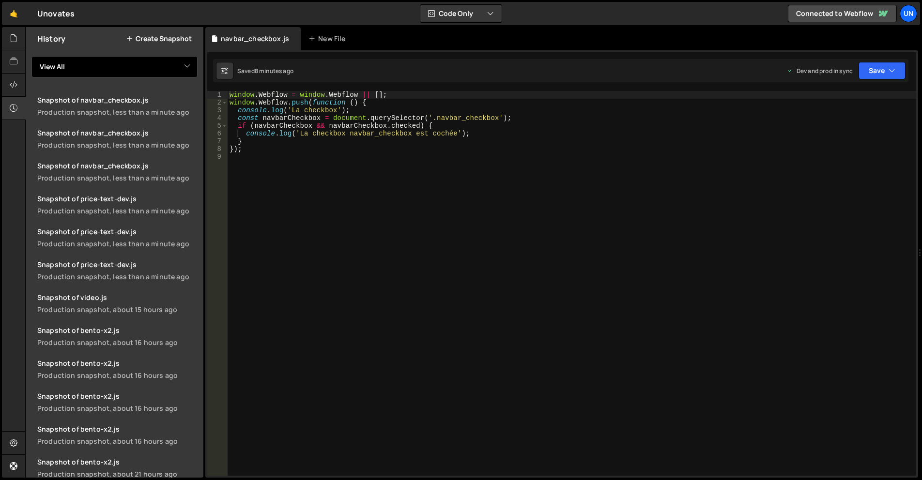
click at [83, 64] on select "View All bento-cast bento-seo bento-x2 button-icon [Hover] initBtnWrapAnimation…" at bounding box center [114, 66] width 166 height 21
select select "46936"
click at [31, 56] on select "View All bento-cast bento-seo bento-x2 button-icon [Hover] initBtnWrapAnimation…" at bounding box center [114, 66] width 166 height 21
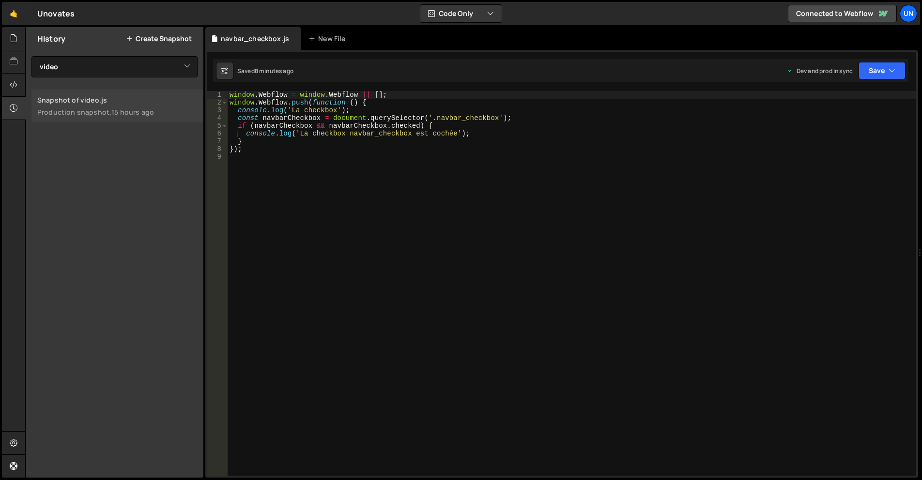
click at [101, 120] on link "Snapshot of video.js Production snapshot, 15 hours ago" at bounding box center [117, 106] width 172 height 33
click at [489, 197] on div "window . Webflow = window . Webflow || [ ] ; window . Webflow . push ( function…" at bounding box center [572, 291] width 689 height 400
click at [12, 42] on icon at bounding box center [14, 38] width 8 height 11
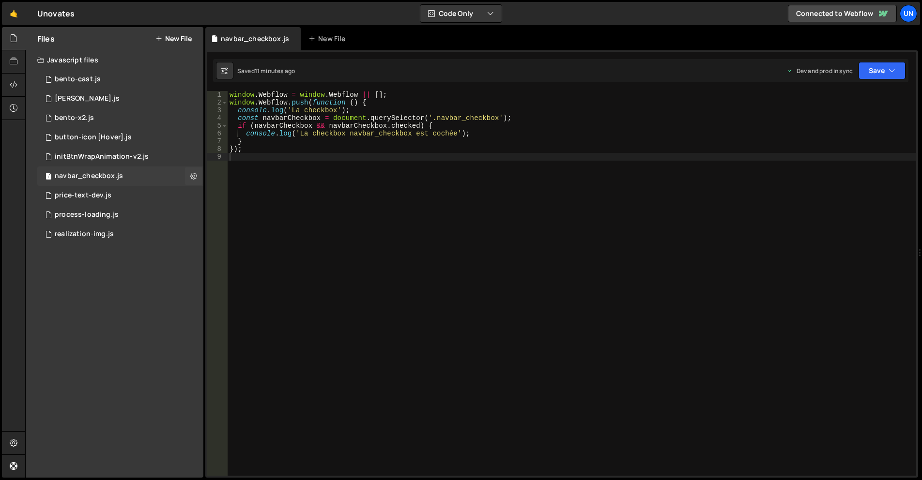
click at [90, 177] on div "navbar_checkbox.js" at bounding box center [89, 176] width 68 height 9
click at [562, 180] on div "window . Webflow = window . Webflow || [ ] ; window . Webflow . push ( function…" at bounding box center [572, 291] width 689 height 400
click at [481, 237] on div "window . Webflow = window . Webflow || [ ] ; window . Webflow . push ( function…" at bounding box center [572, 291] width 689 height 400
type textarea "});"
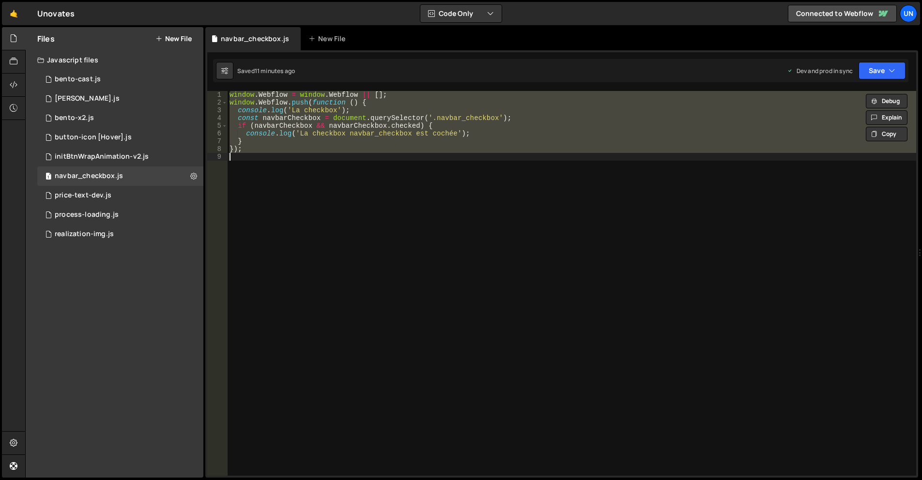
paste textarea
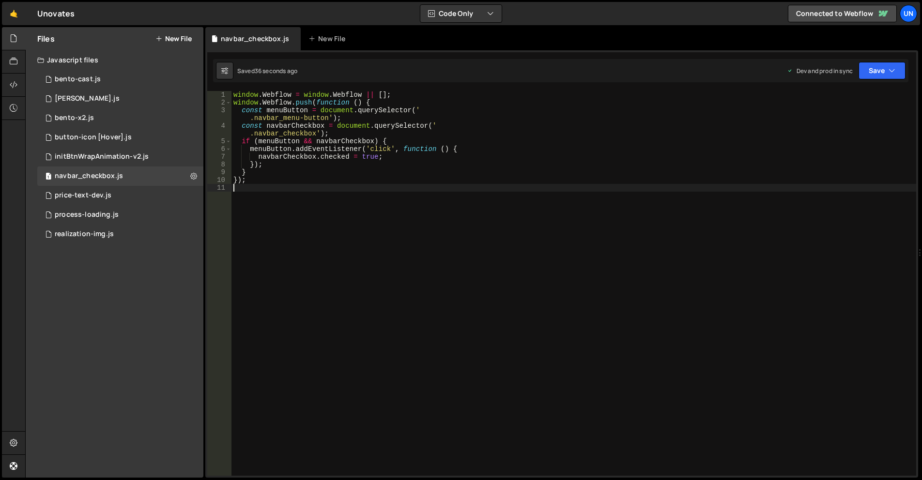
click at [465, 208] on div "window . Webflow = window . Webflow || [ ] ; window . Webflow . push ( function…" at bounding box center [573, 291] width 685 height 400
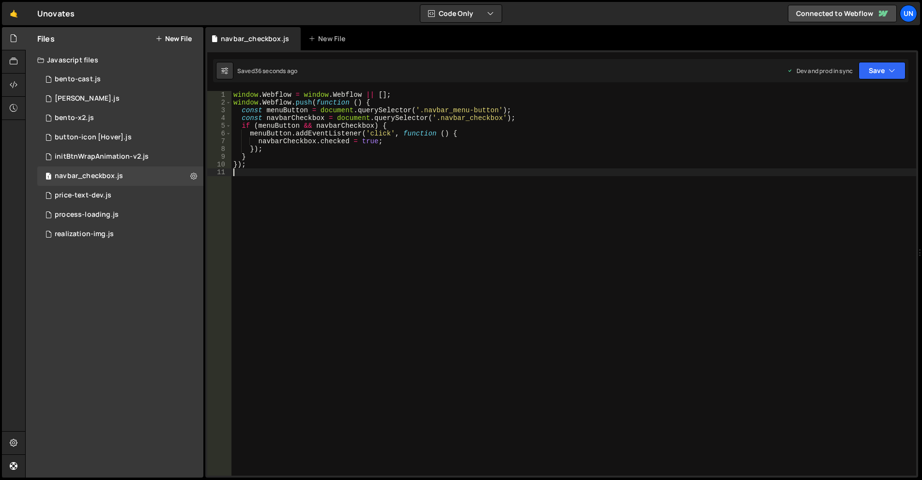
type textarea "});"
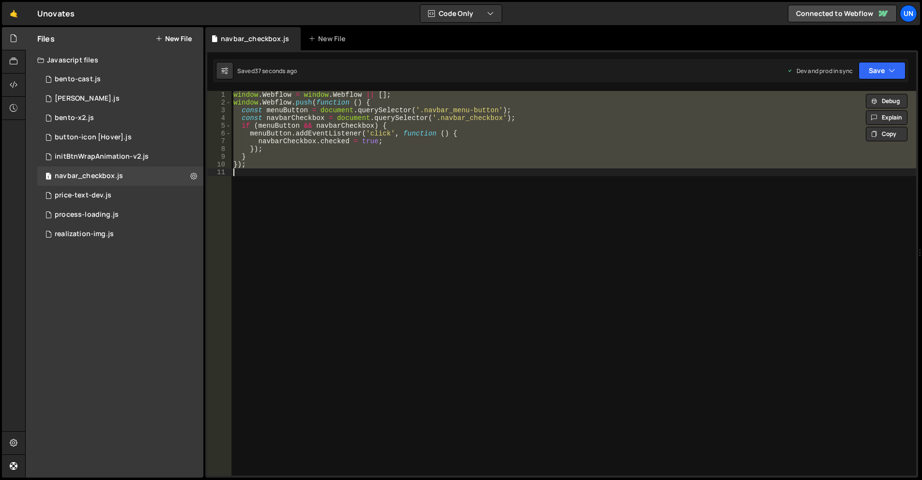
paste textarea
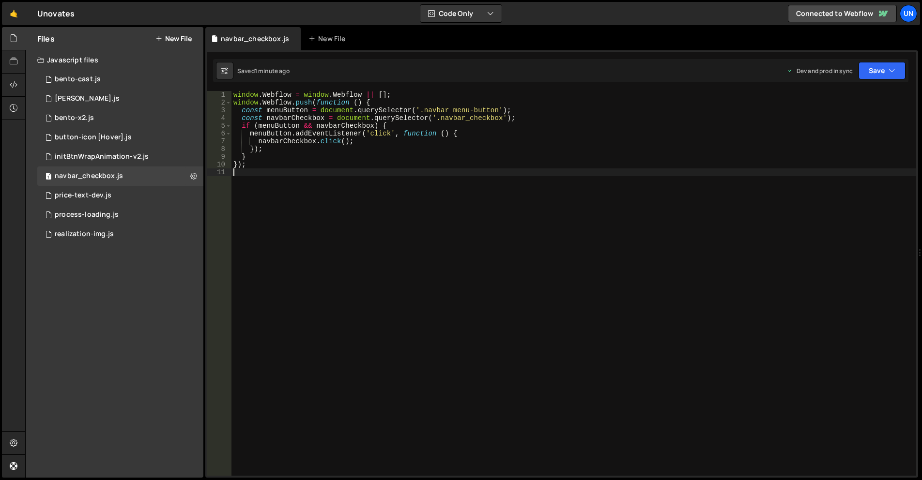
click at [440, 187] on div "window . Webflow = window . Webflow || [ ] ; window . Webflow . push ( function…" at bounding box center [573, 291] width 685 height 400
type textarea "});"
click at [366, 112] on div "window . Webflow = window . Webflow || [ ] ; window . Webflow . push ( function…" at bounding box center [572, 291] width 689 height 400
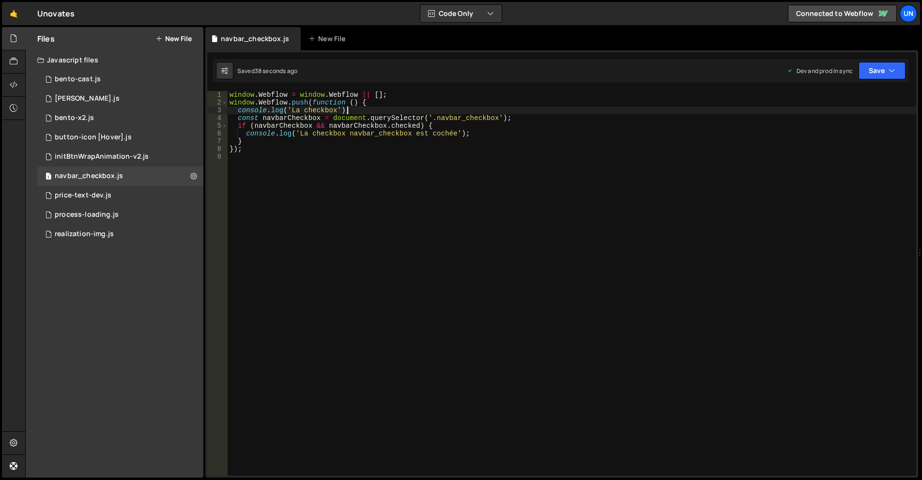
click at [371, 113] on div "window . Webflow = window . Webflow || [ ] ; window . Webflow . push ( function…" at bounding box center [572, 291] width 689 height 400
type textarea "console"
type textarea "});"
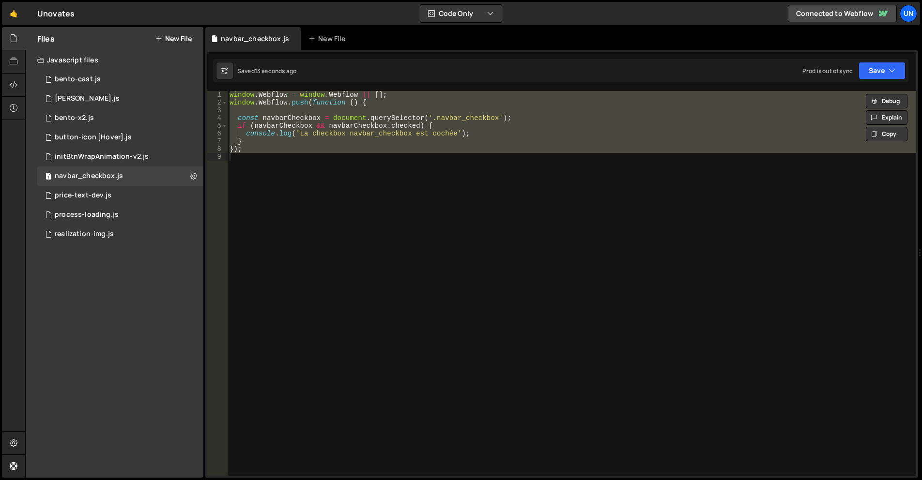
drag, startPoint x: 528, startPoint y: 261, endPoint x: 505, endPoint y: 265, distance: 23.1
click at [528, 261] on div "window . Webflow = window . Webflow || [ ] ; window . Webflow . push ( function…" at bounding box center [572, 283] width 689 height 385
type textarea "});"
paste textarea
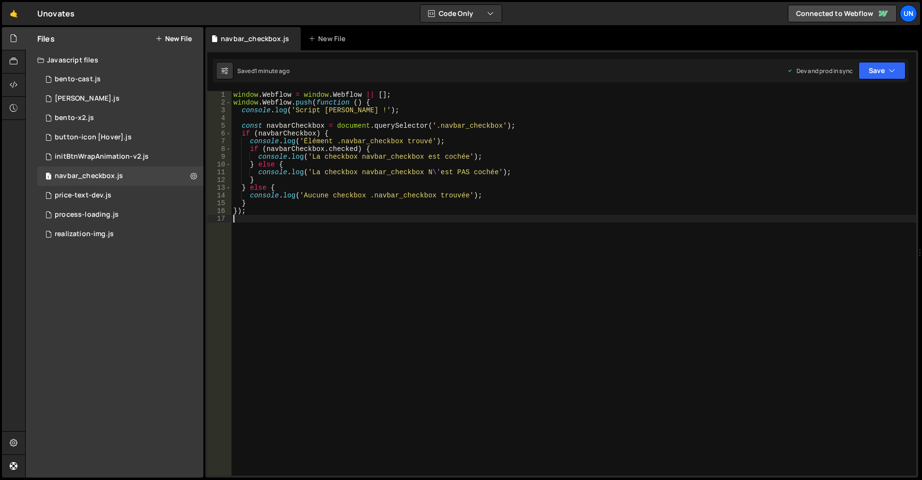
click at [347, 192] on div "window . Webflow = window . Webflow || [ ] ; window . Webflow . push ( function…" at bounding box center [573, 291] width 685 height 400
type textarea "});"
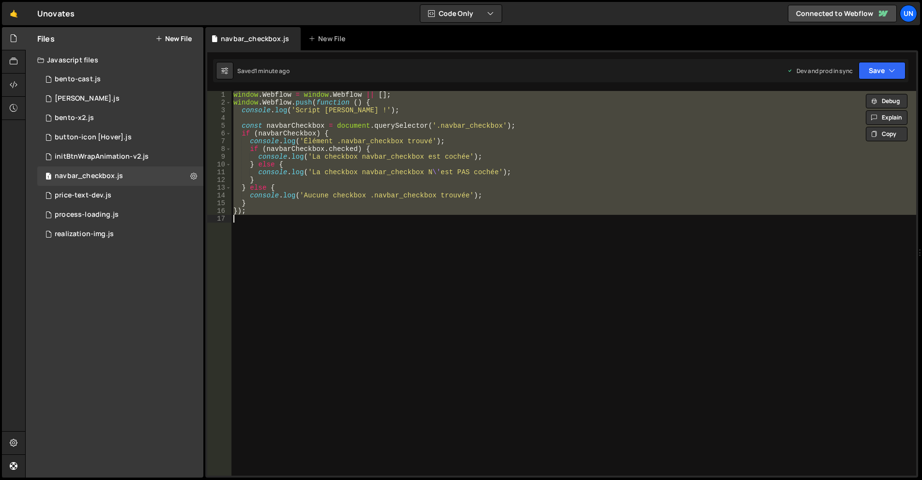
paste textarea
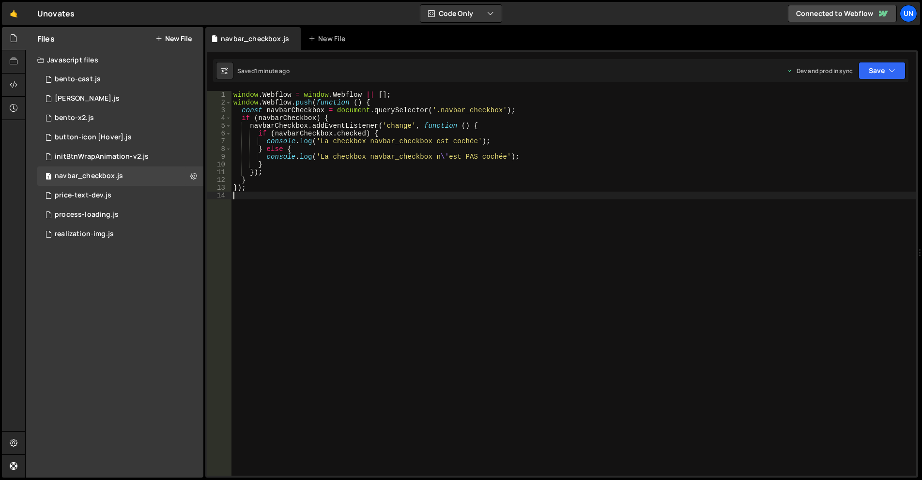
click at [415, 168] on div "window . Webflow = window . Webflow || [ ] ; window . Webflow . push ( function…" at bounding box center [573, 291] width 685 height 400
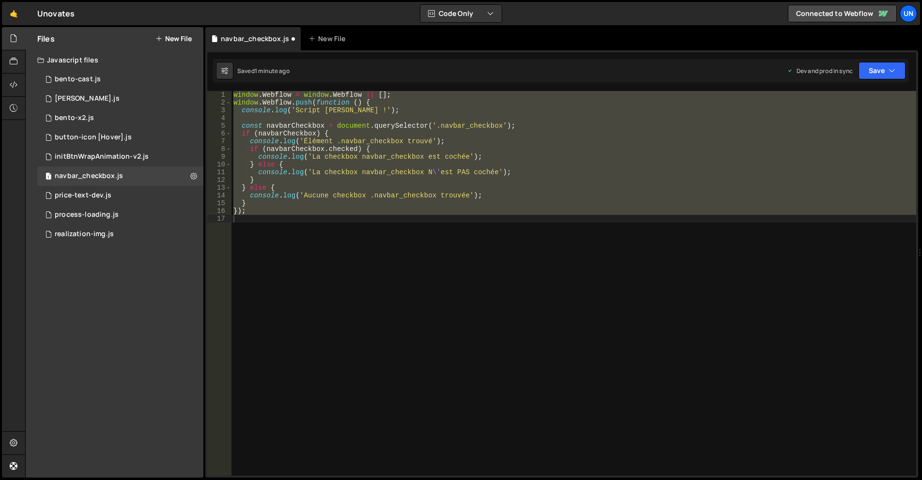
click at [420, 154] on div "window . Webflow = window . Webflow || [ ] ; window . Webflow . push ( function…" at bounding box center [573, 283] width 685 height 385
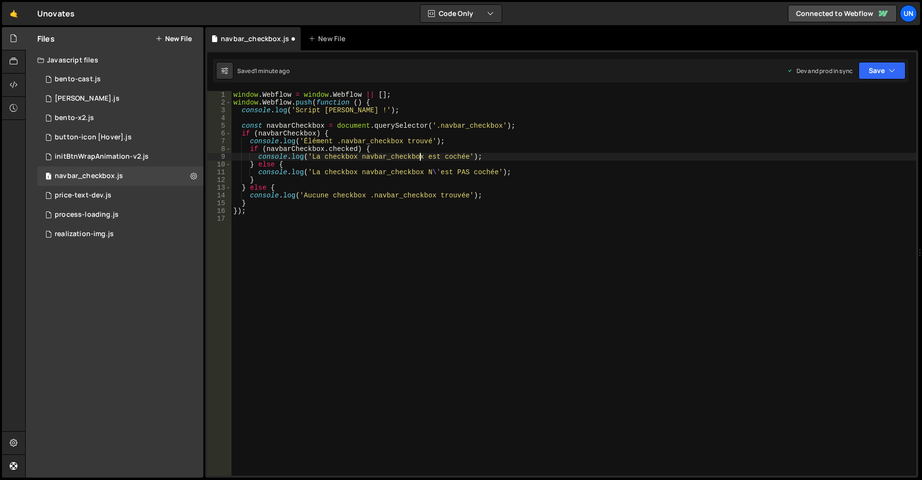
type textarea "});"
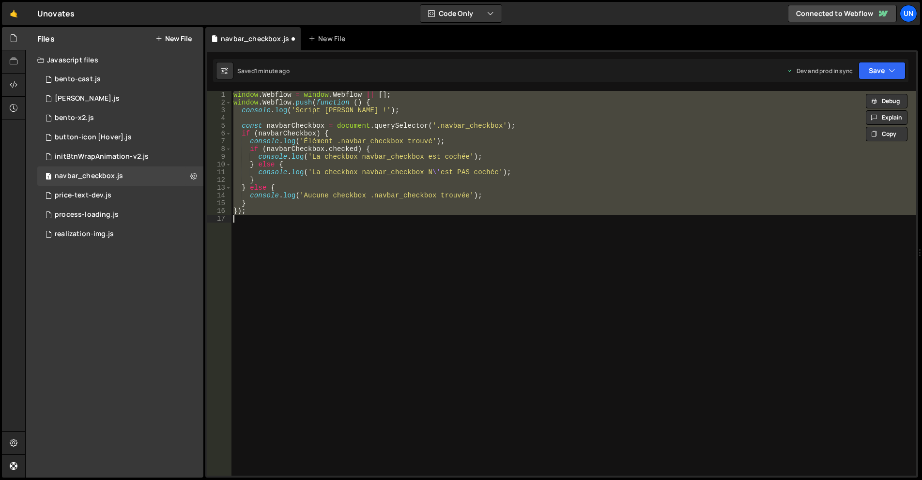
paste textarea
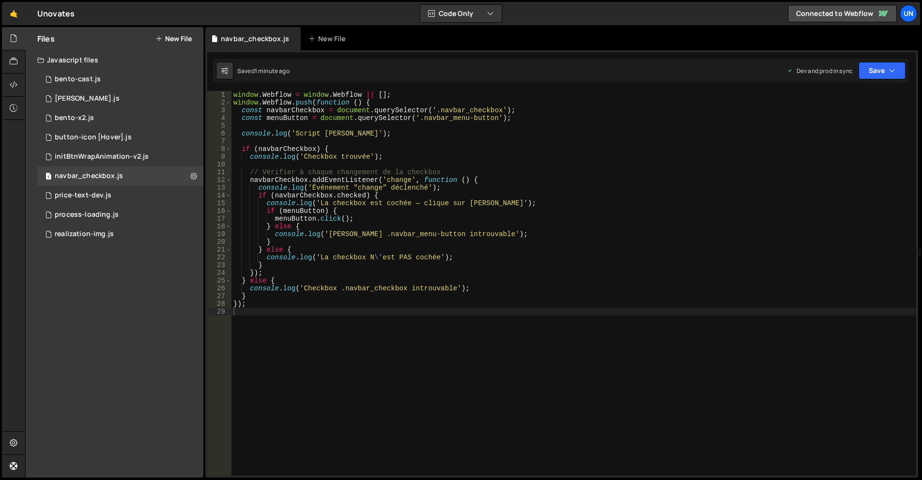
click at [444, 247] on div "window . Webflow = window . Webflow || [ ] ; window . Webflow . push ( function…" at bounding box center [573, 291] width 685 height 400
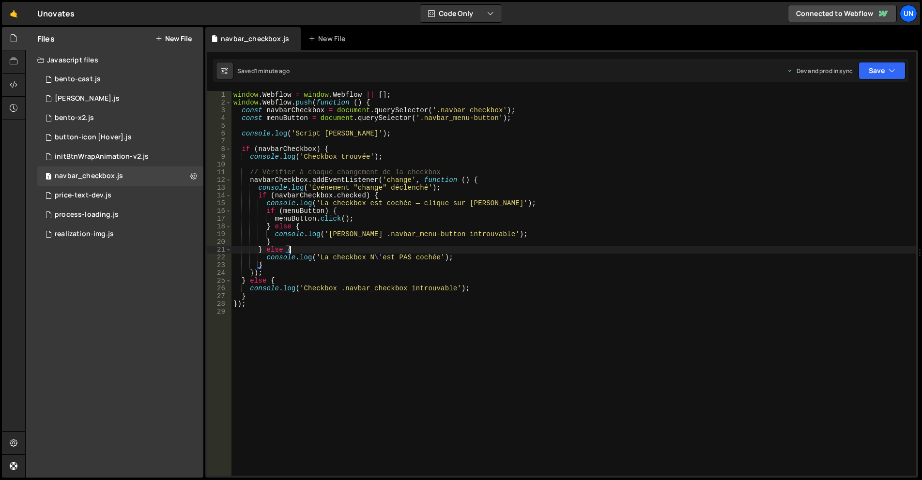
type textarea "});"
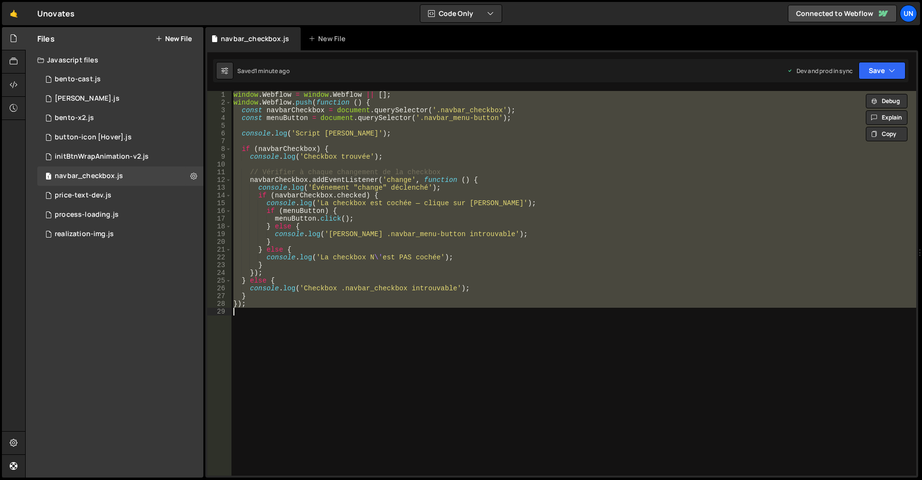
paste textarea
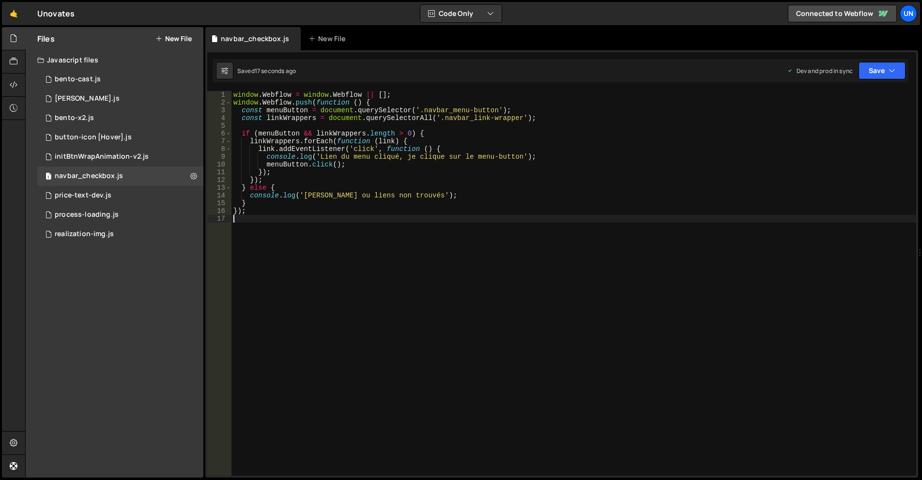
click at [328, 229] on div "window . Webflow = window . Webflow || [ ] ; window . Webflow . push ( function…" at bounding box center [573, 291] width 685 height 400
type textarea "});"
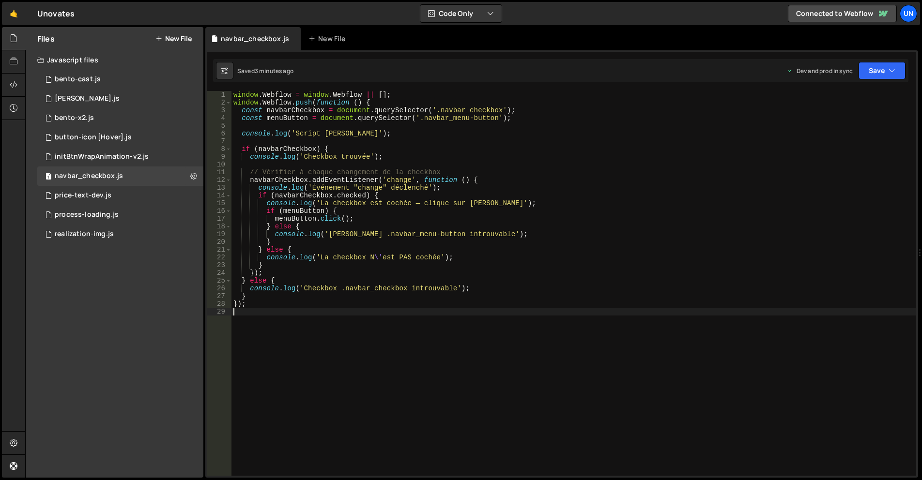
click at [384, 211] on div "window . Webflow = window . Webflow || [ ] ; window . Webflow . push ( function…" at bounding box center [573, 291] width 685 height 400
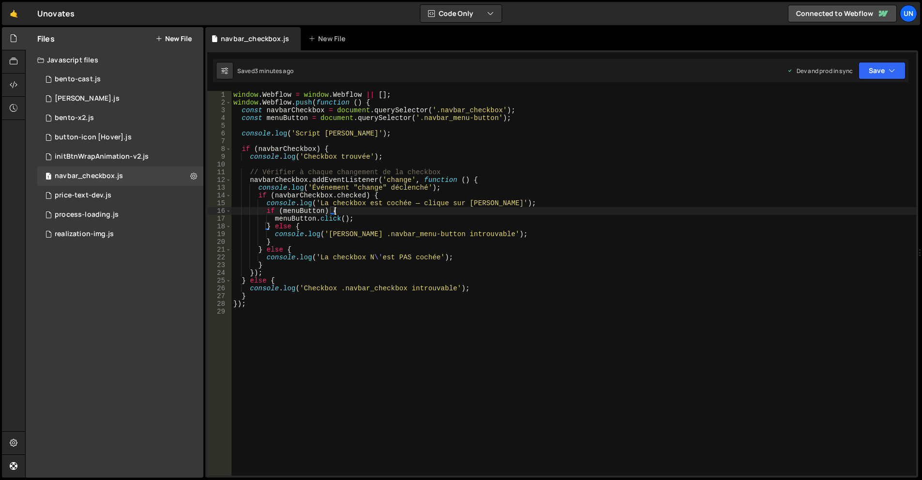
type textarea "});"
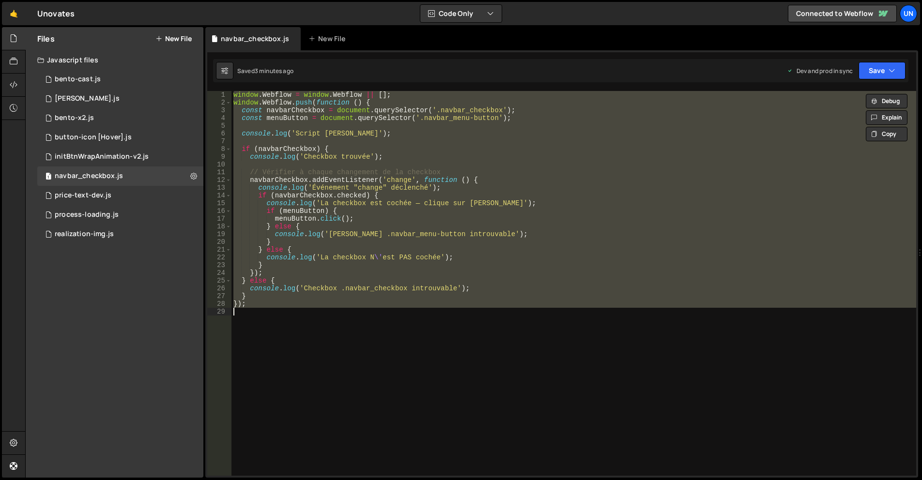
paste textarea
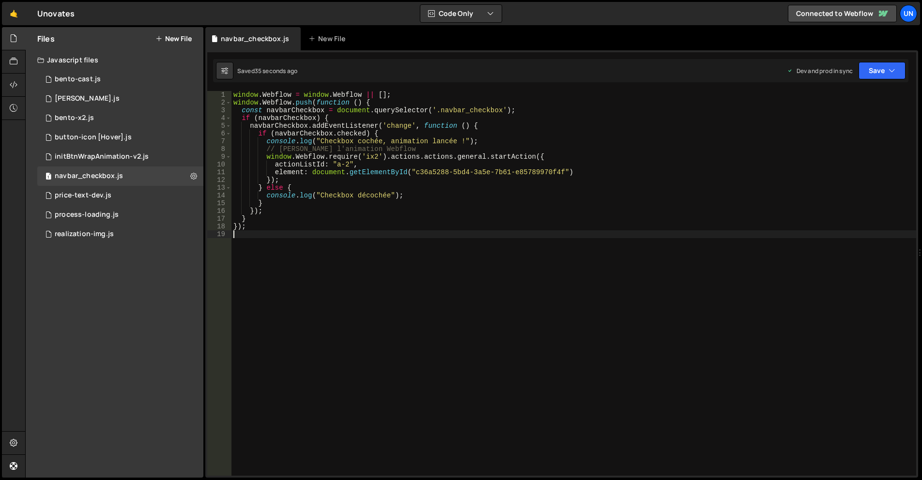
click at [448, 187] on div "window . Webflow = window . Webflow || [ ] ; window . Webflow . push ( function…" at bounding box center [573, 291] width 685 height 400
type textarea "});"
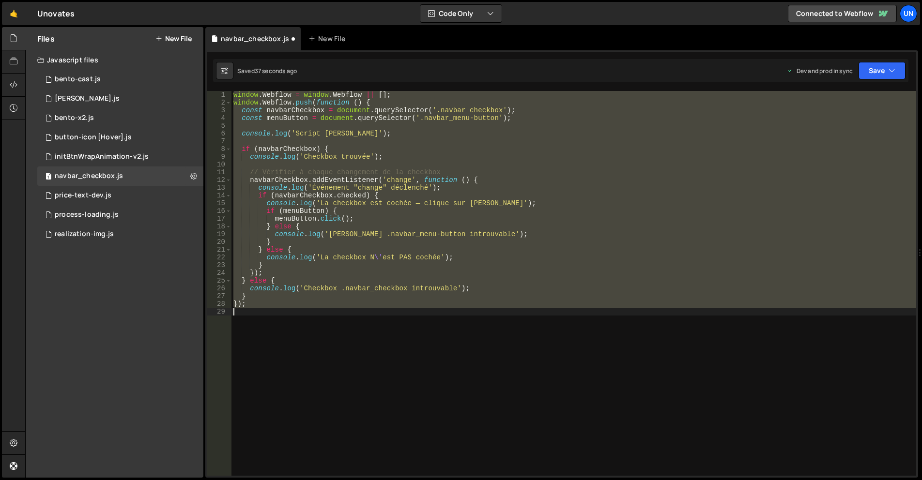
paste textarea
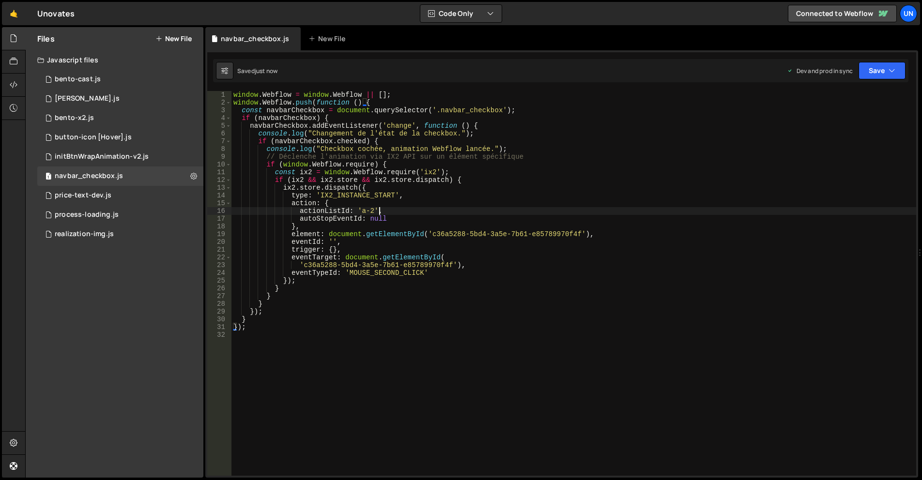
click at [430, 214] on div "window . Webflow = window . Webflow || [ ] ; window . Webflow . push ( function…" at bounding box center [573, 291] width 685 height 400
type textarea "});"
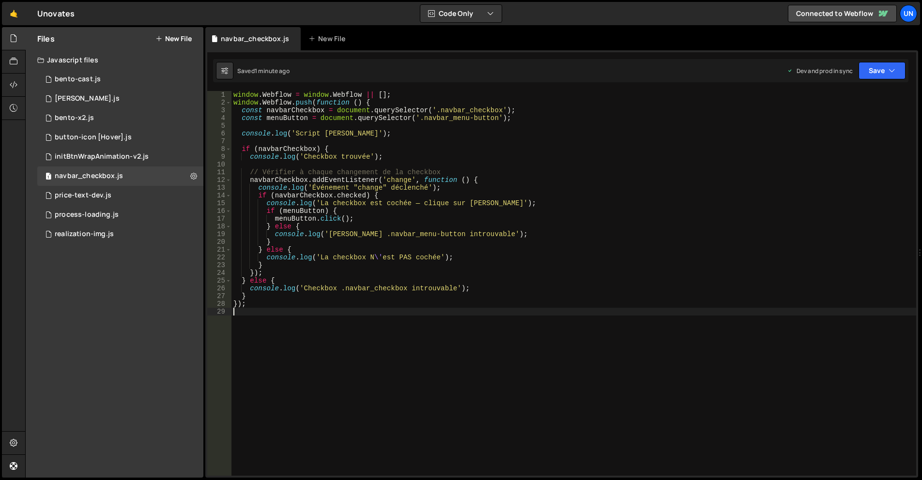
click at [295, 119] on div "window . Webflow = window . Webflow || [ ] ; window . Webflow . push ( function…" at bounding box center [573, 291] width 685 height 400
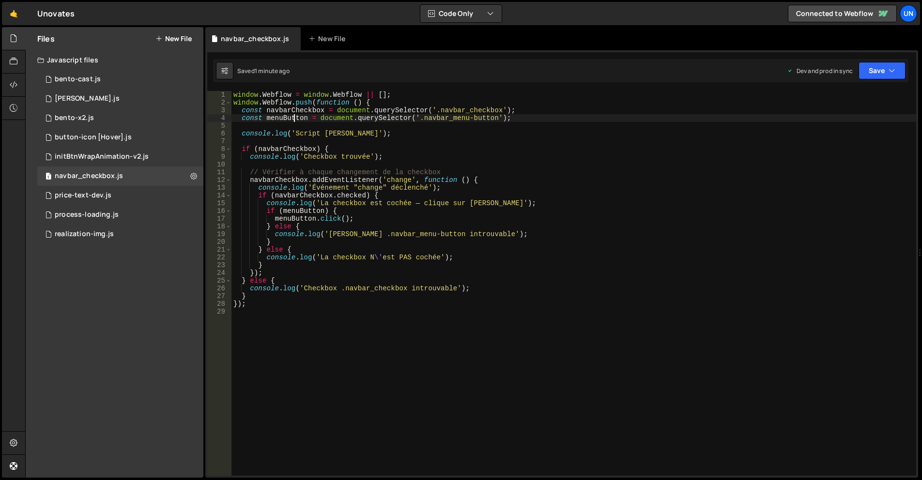
click at [295, 119] on div "window . Webflow = window . Webflow || [ ] ; window . Webflow . push ( function…" at bounding box center [573, 291] width 685 height 400
click at [417, 118] on div "window . Webflow = window . Webflow || [ ] ; window . Webflow . push ( function…" at bounding box center [573, 291] width 685 height 400
click at [420, 118] on div "window . Webflow = window . Webflow || [ ] ; window . Webflow . push ( function…" at bounding box center [573, 291] width 685 height 400
click at [493, 118] on div "window . Webflow = window . Webflow || [ ] ; window . Webflow . push ( function…" at bounding box center [573, 291] width 685 height 400
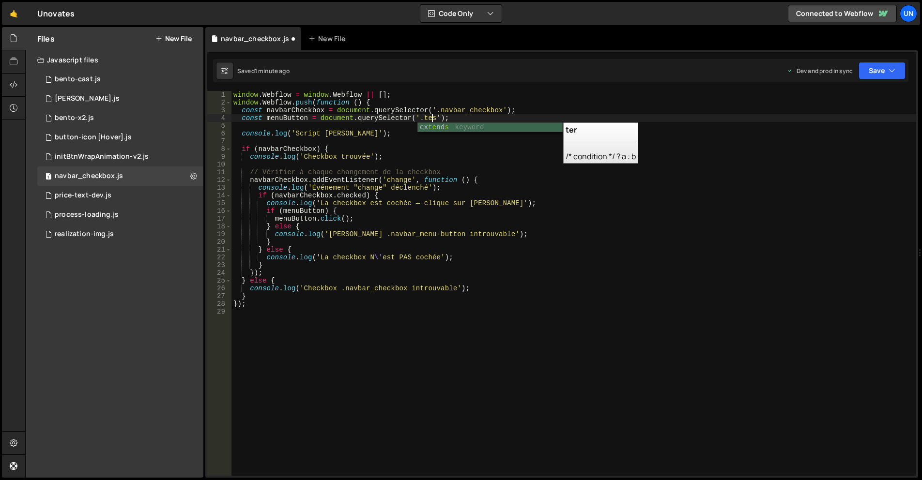
scroll to position [0, 14]
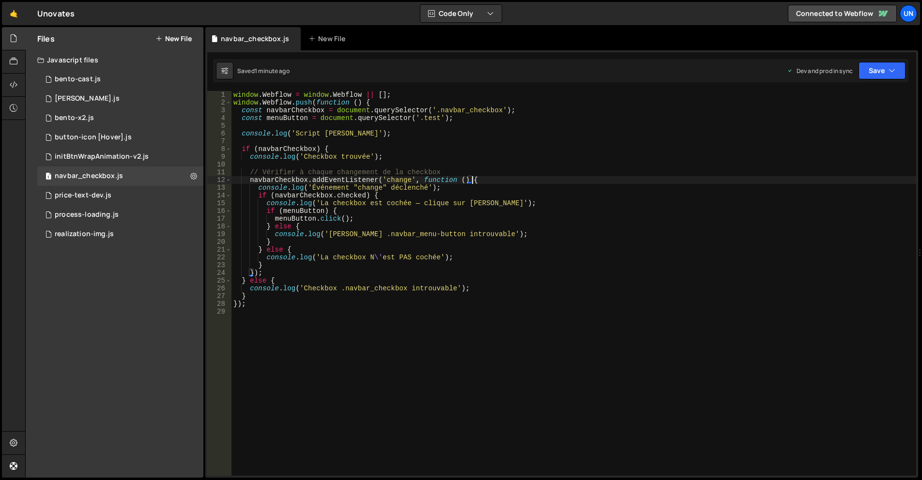
click at [485, 184] on div "window . Webflow = window . Webflow || [ ] ; window . Webflow . push ( function…" at bounding box center [573, 291] width 685 height 400
click at [411, 261] on div "window . Webflow = window . Webflow || [ ] ; window . Webflow . push ( function…" at bounding box center [573, 291] width 685 height 400
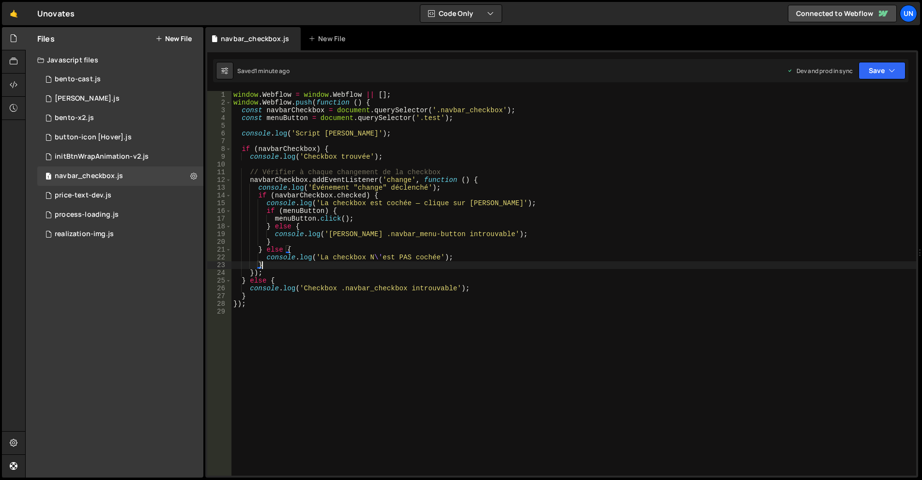
scroll to position [0, 0]
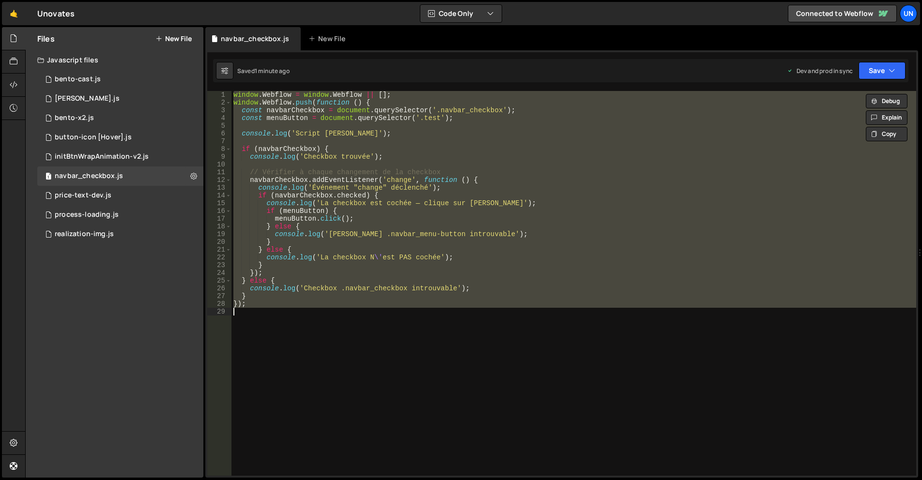
click at [566, 283] on div "window . Webflow = window . Webflow || [ ] ; window . Webflow . push ( function…" at bounding box center [573, 283] width 685 height 385
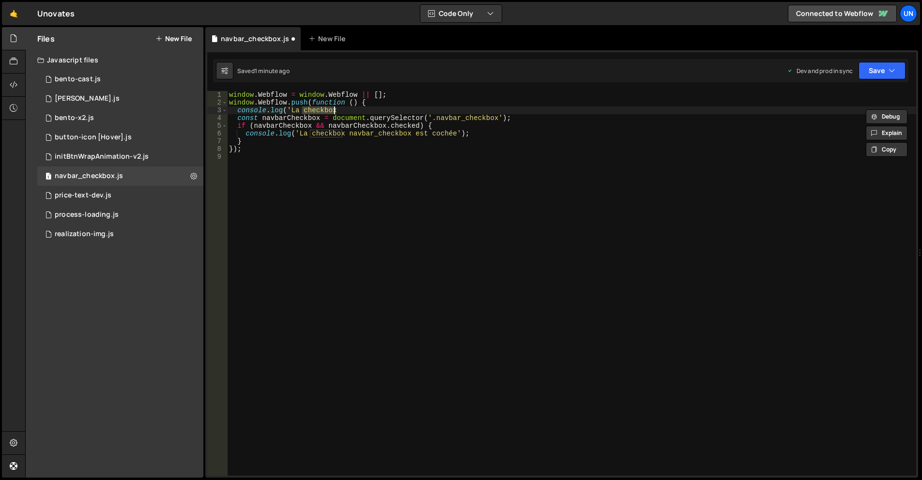
type textarea "});"
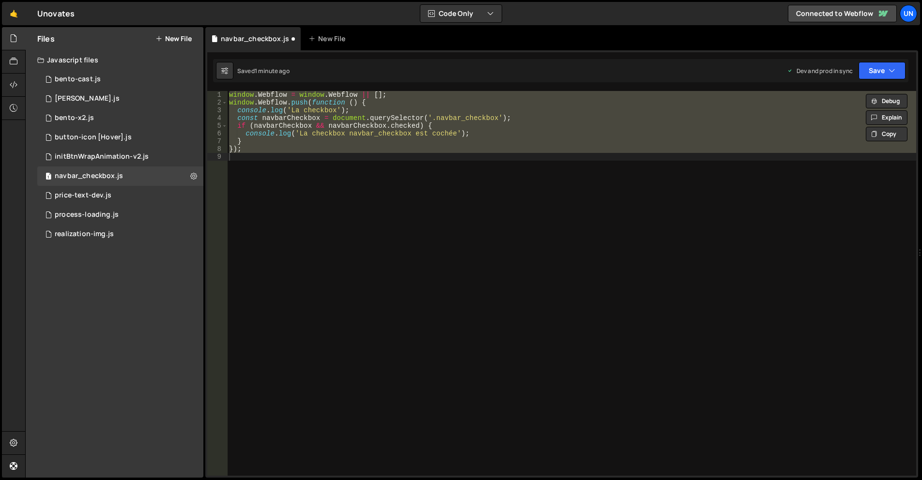
click at [568, 257] on div "window . Webflow = window . Webflow || [ ] ; window . Webflow . push ( function…" at bounding box center [571, 283] width 689 height 385
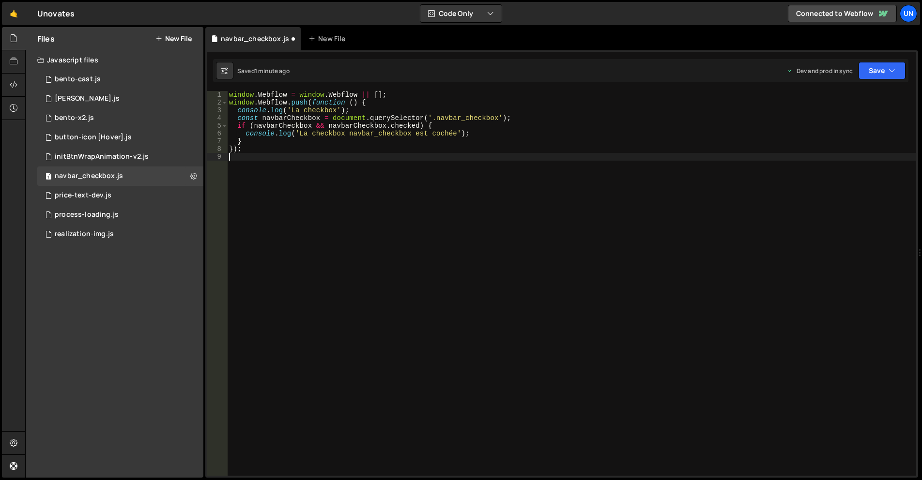
scroll to position [0, 0]
type textarea "});"
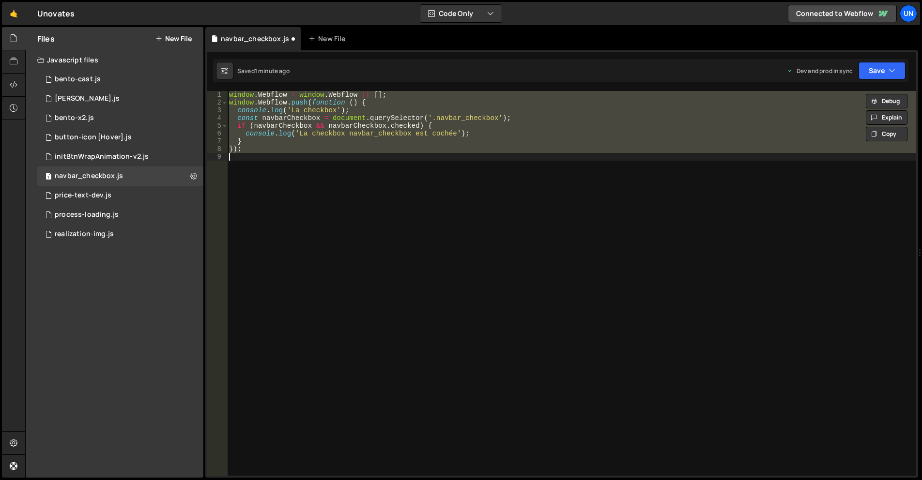
paste textarea
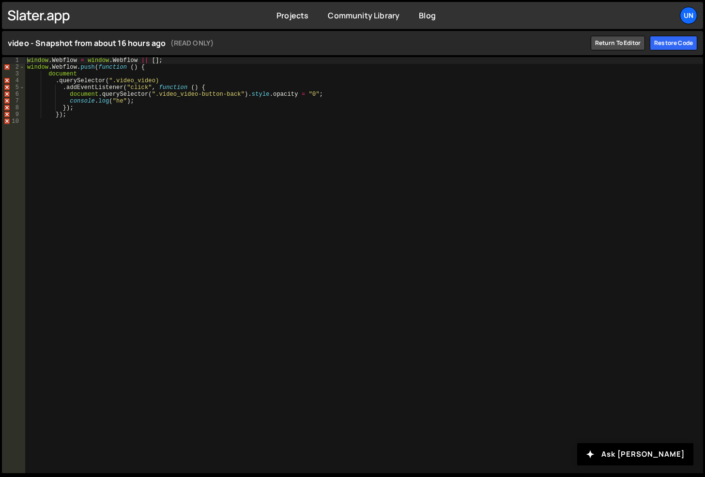
click at [340, 195] on div "window . Webflow = window . Webflow || [ ] ; window . Webflow . push ( function…" at bounding box center [364, 272] width 678 height 430
